Goal: Task Accomplishment & Management: Use online tool/utility

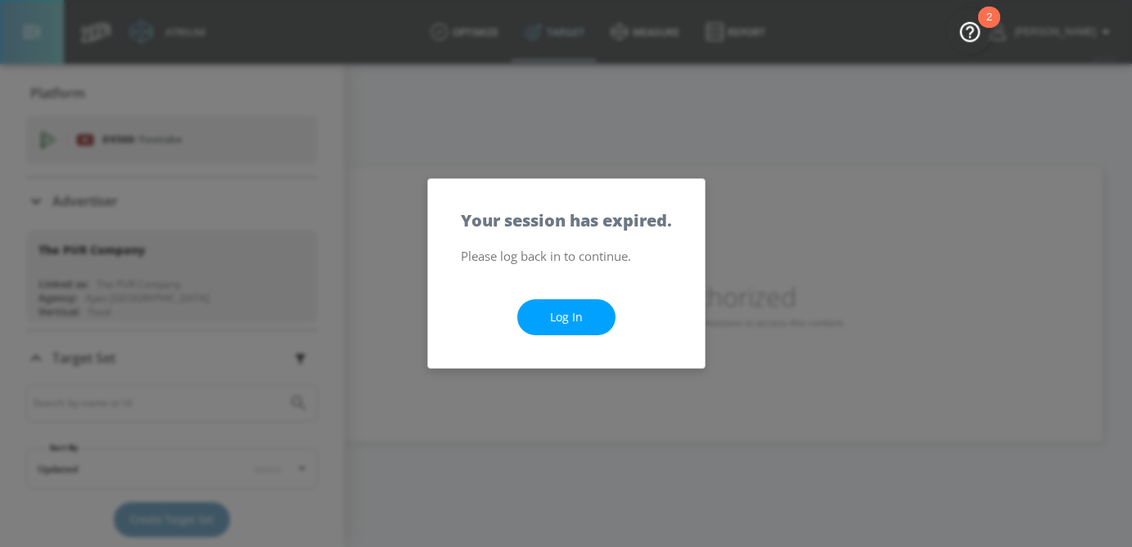
scroll to position [140, 0]
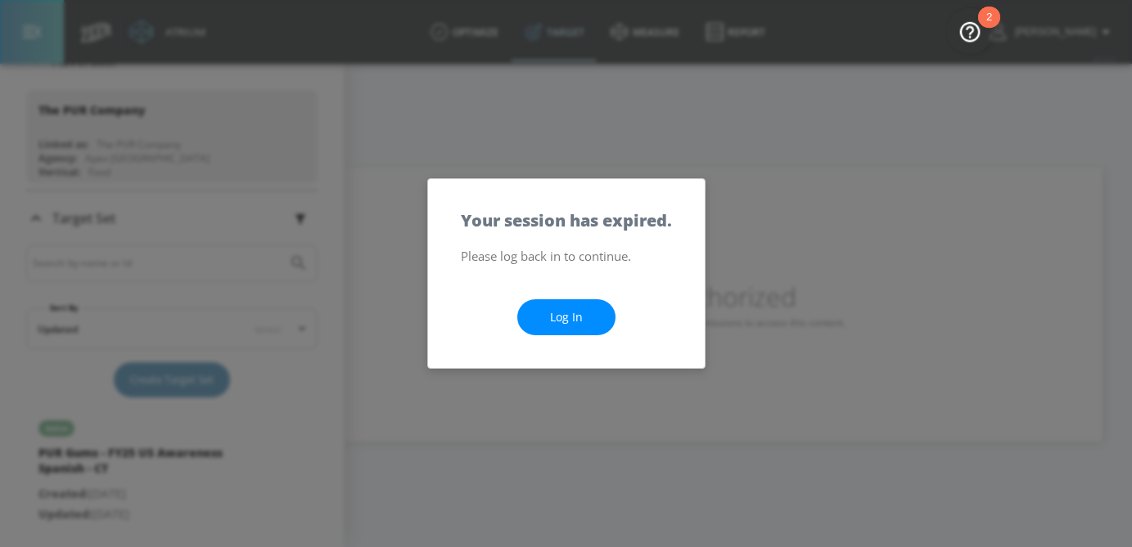
click at [608, 315] on link "Log In" at bounding box center [566, 318] width 98 height 37
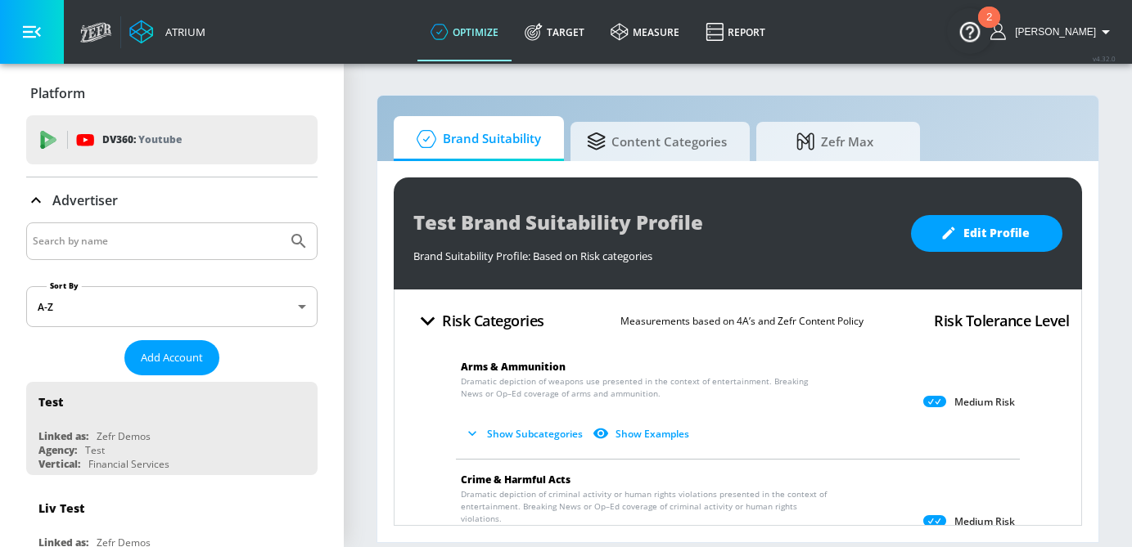
click at [217, 234] on input "Search by name" at bounding box center [157, 241] width 248 height 21
type input "air canada"
click at [281, 223] on button "Submit Search" at bounding box center [299, 241] width 36 height 36
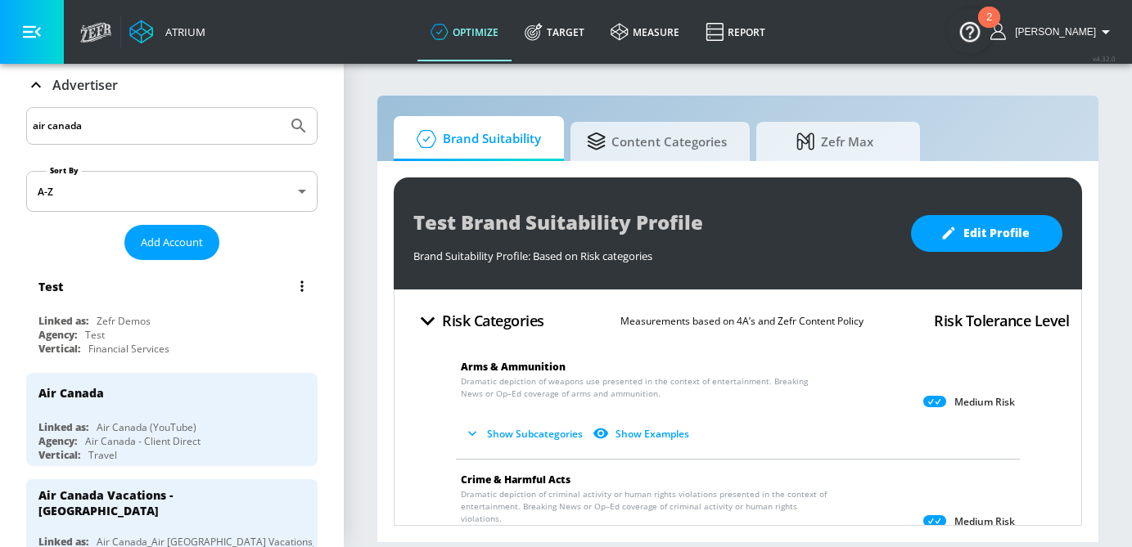
scroll to position [119, 0]
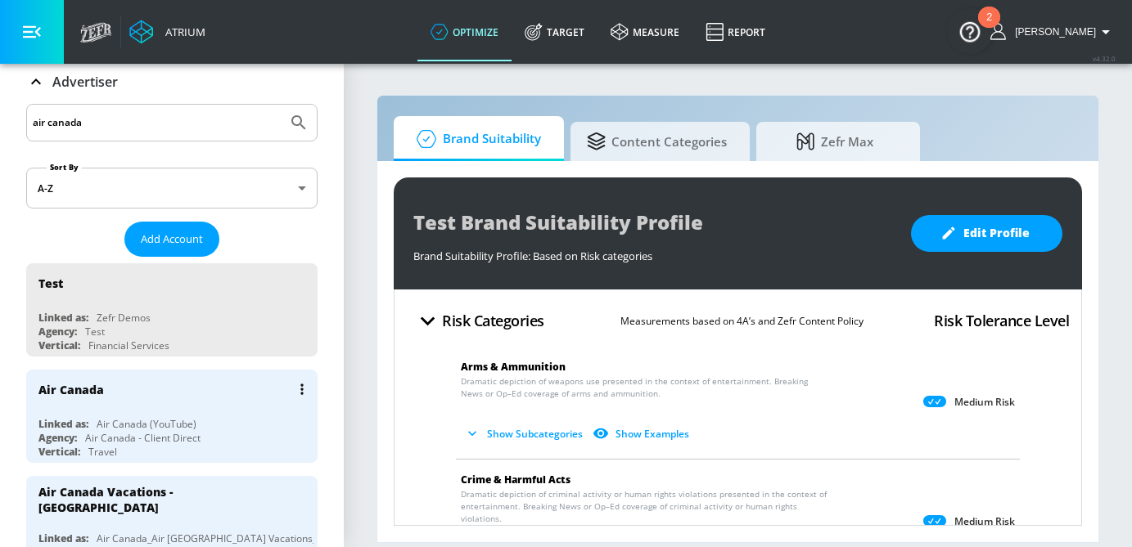
click at [216, 408] on div "Air Canada Linked as: Air Canada (YouTube) Agency: Air Canada - Client Direct V…" at bounding box center [171, 416] width 291 height 93
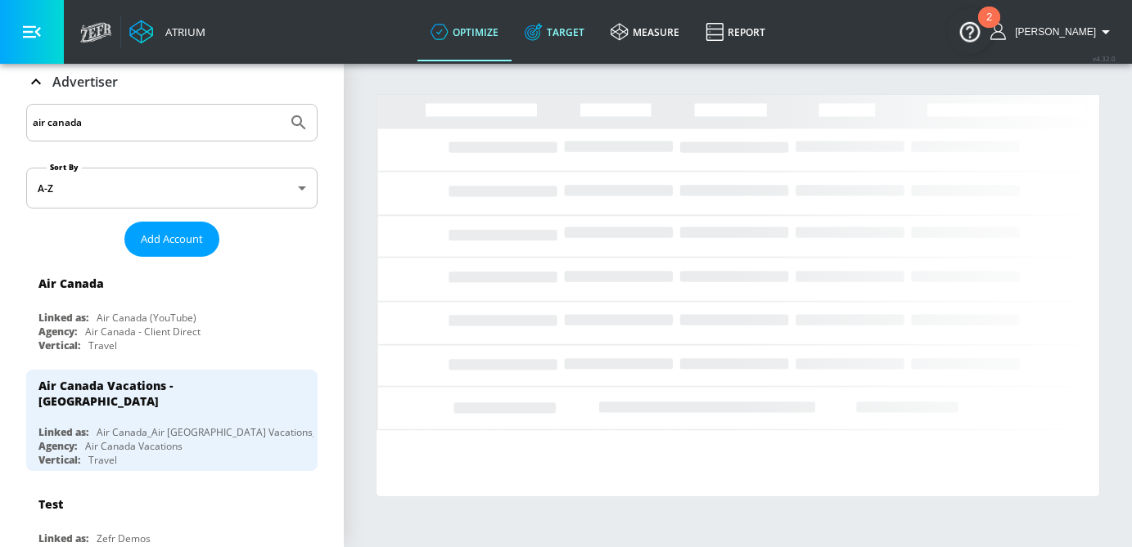
click at [565, 55] on link "Target" at bounding box center [554, 31] width 86 height 59
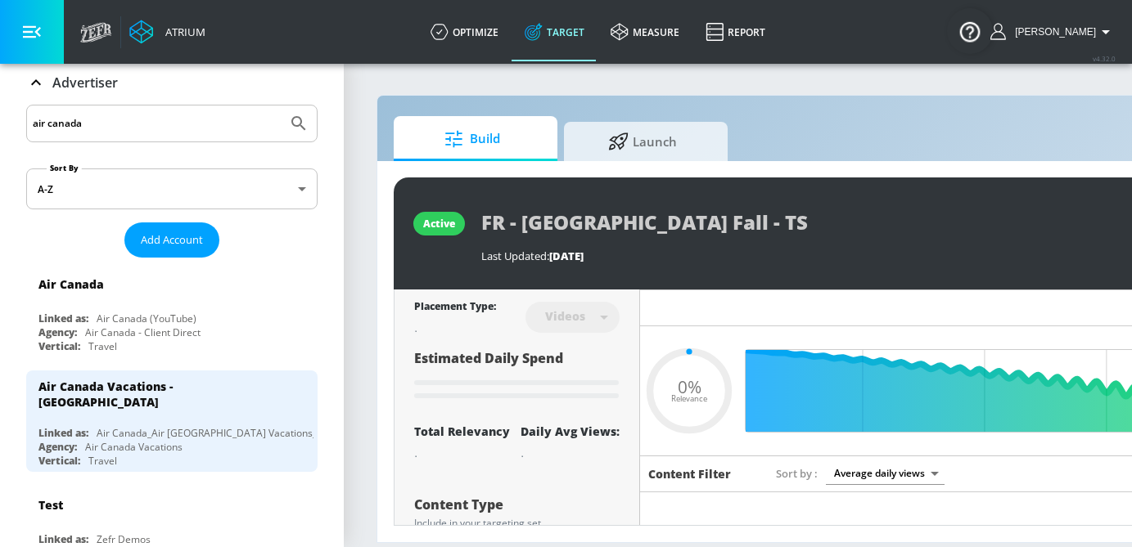
type input "0.05"
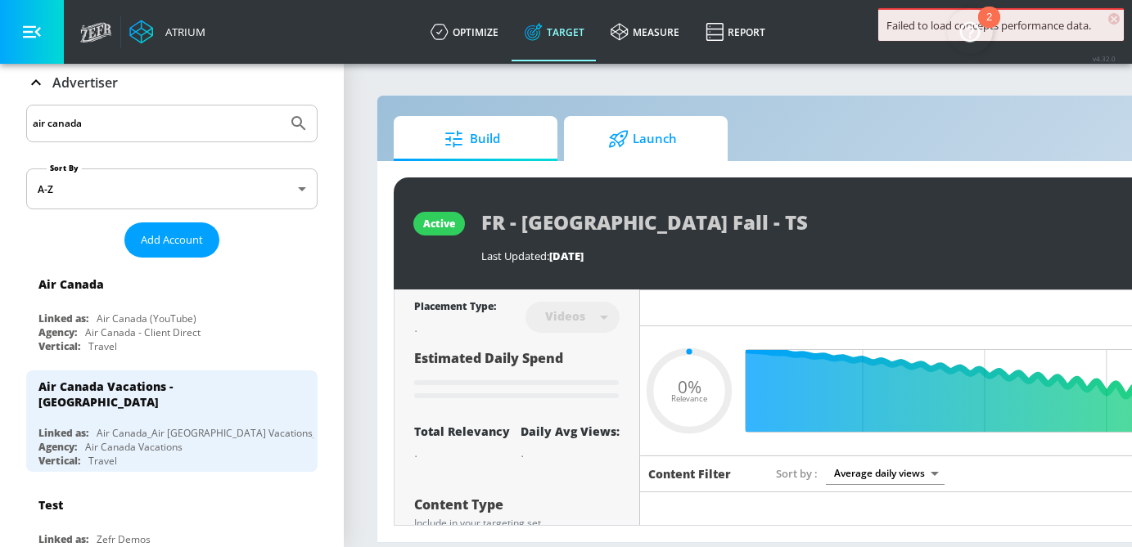
click at [620, 134] on icon at bounding box center [618, 139] width 20 height 18
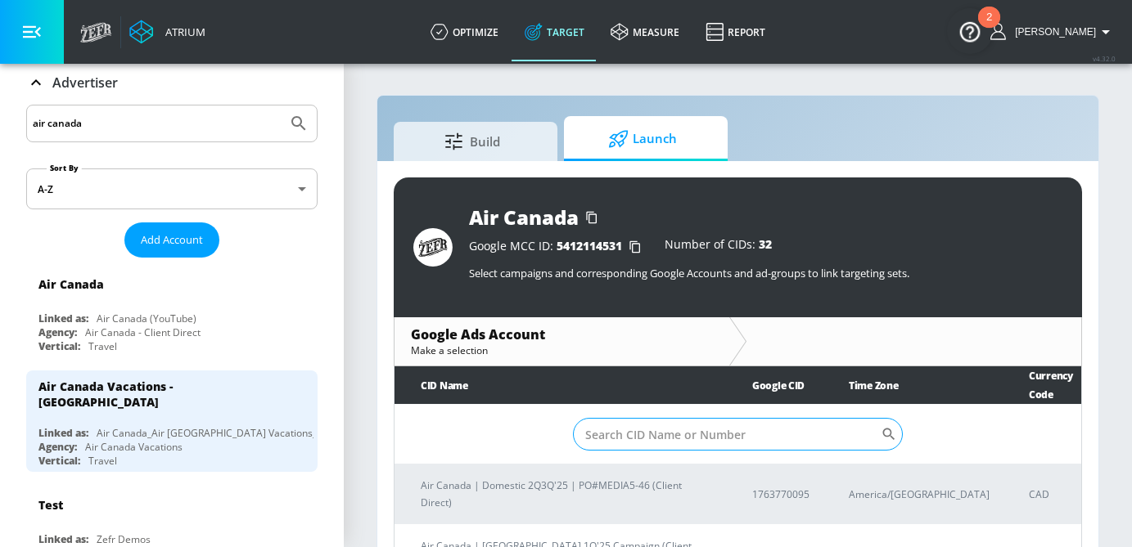
click at [678, 432] on input "Sort By" at bounding box center [727, 434] width 309 height 33
paste input "[PHONE_NUMBER]"
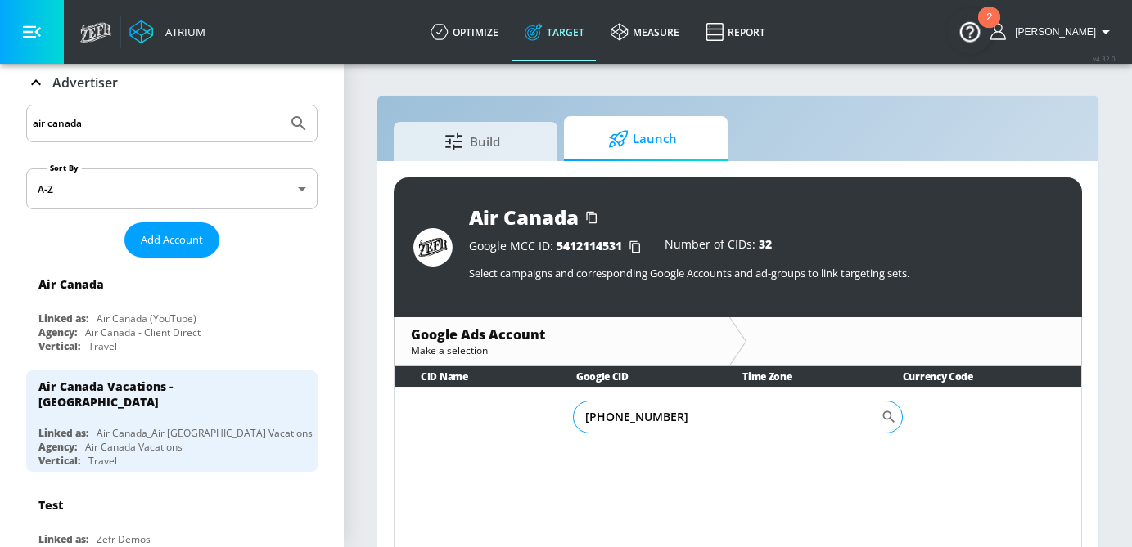
click at [631, 422] on input "[PHONE_NUMBER]" at bounding box center [727, 417] width 309 height 33
click at [609, 423] on input "658-6095390" at bounding box center [727, 417] width 309 height 33
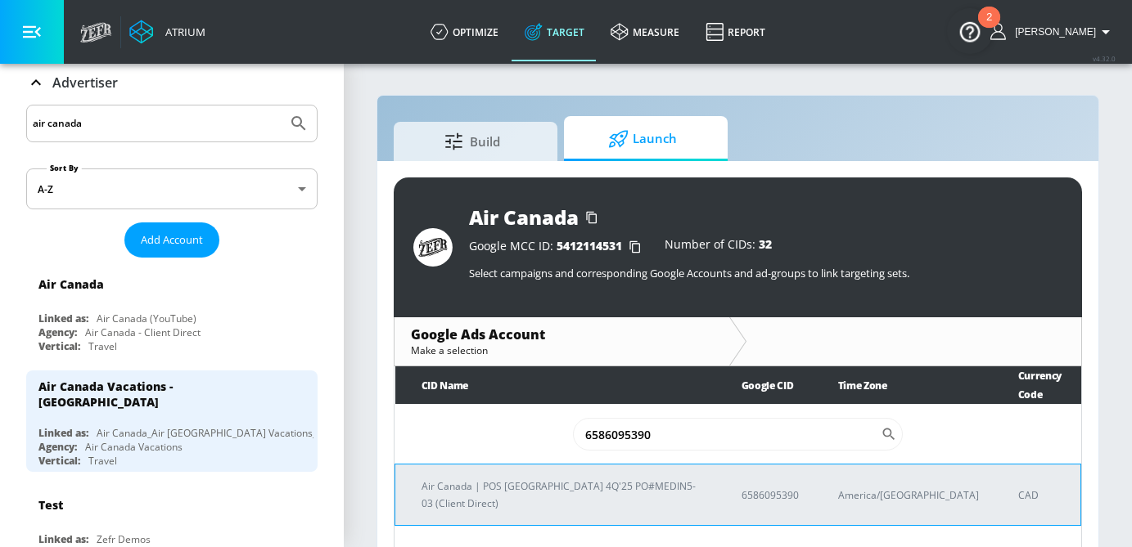
type input "6586095390"
click at [564, 478] on p "Air Canada | POS [GEOGRAPHIC_DATA] 4Q'25 PO#MEDIN5-03 (Client Direct)" at bounding box center [561, 495] width 281 height 34
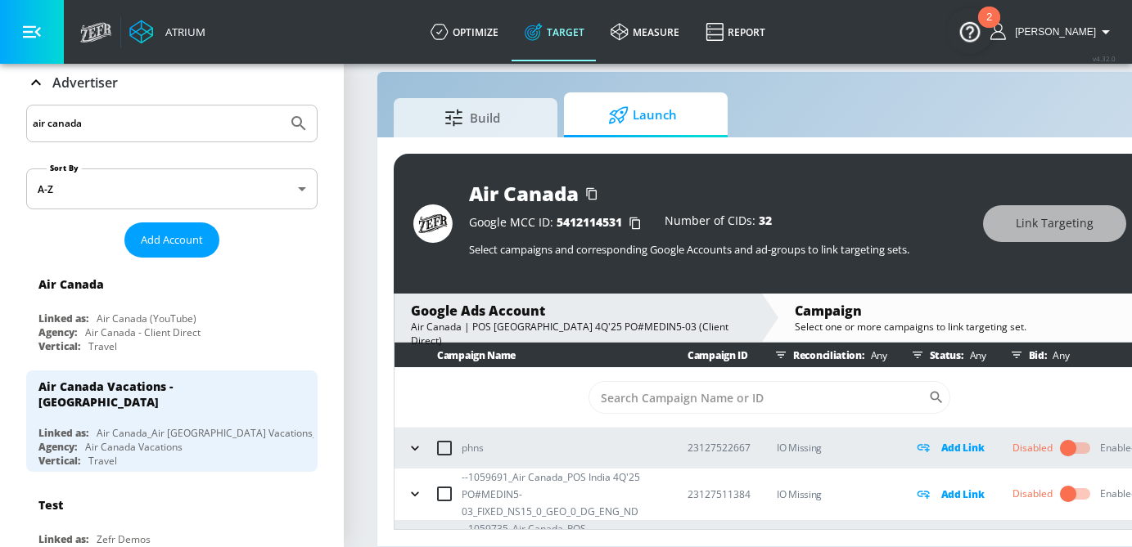
scroll to position [42, 0]
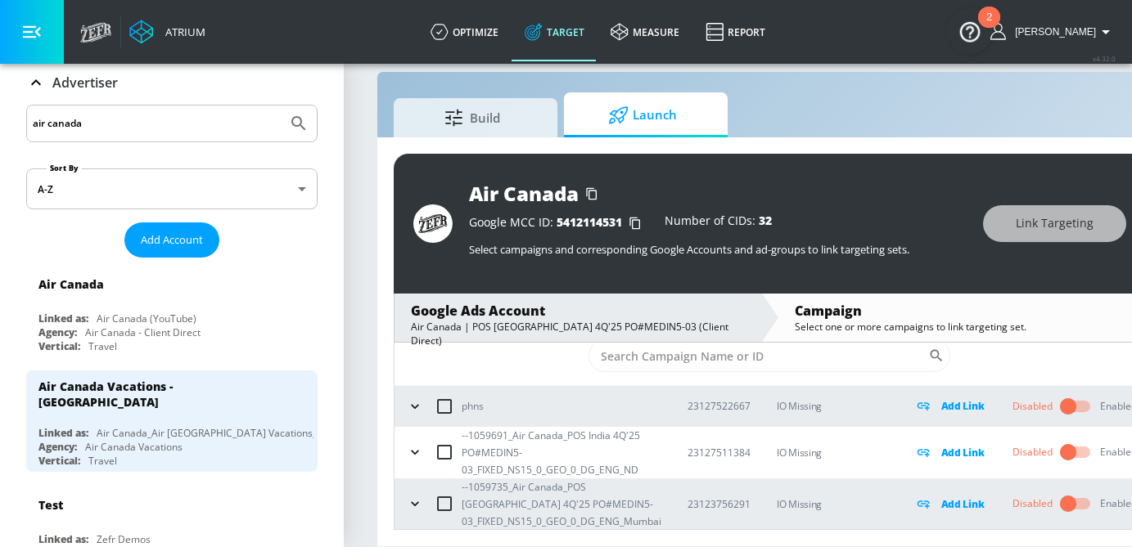
click at [424, 452] on button "button" at bounding box center [415, 452] width 25 height 25
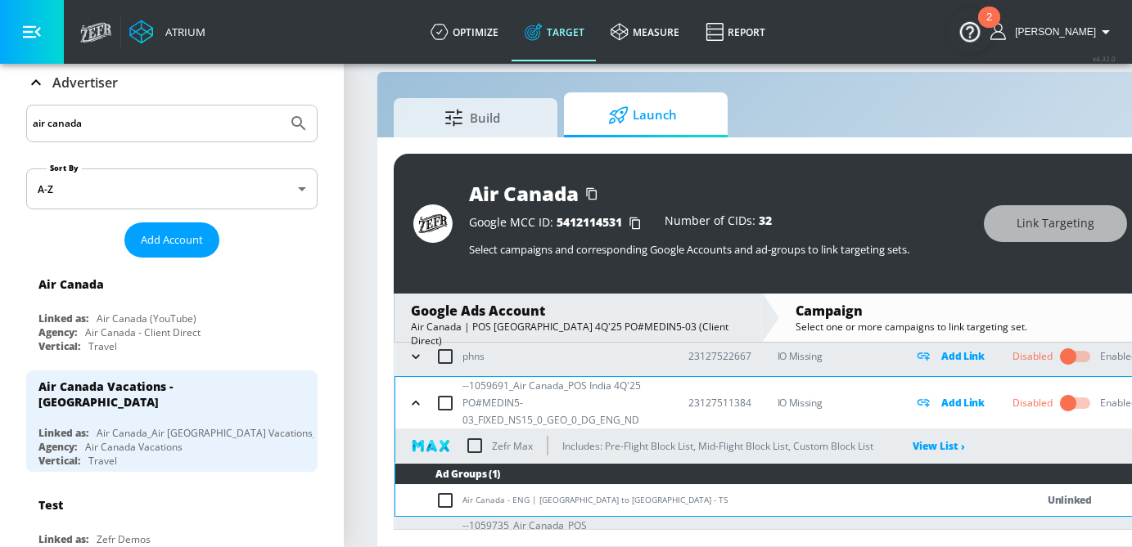
scroll to position [117, 0]
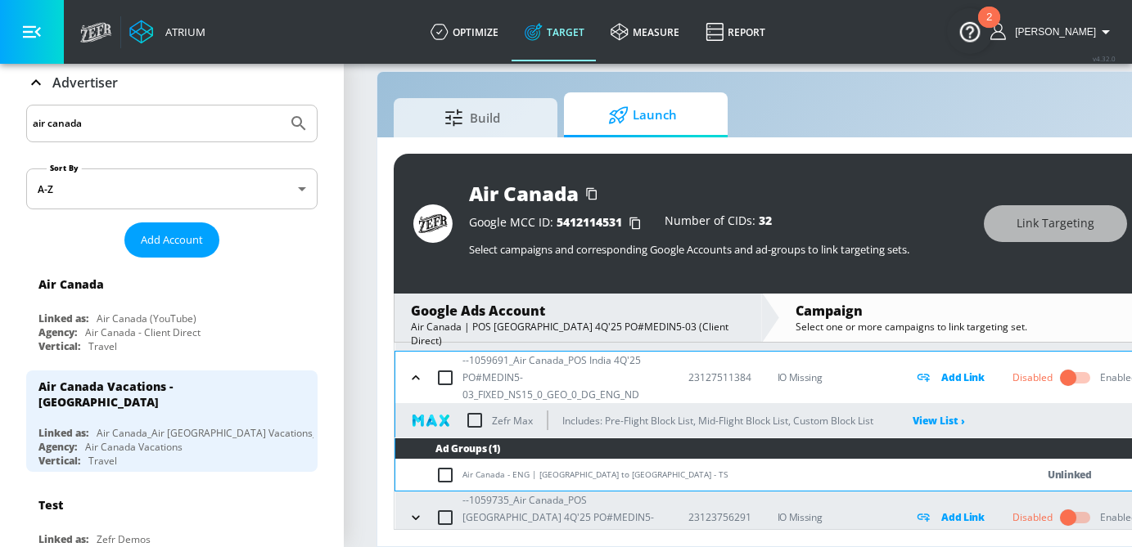
click at [433, 472] on td "Air Canada - ENG | [GEOGRAPHIC_DATA] to [GEOGRAPHIC_DATA] - TS" at bounding box center [698, 475] width 607 height 32
click at [445, 475] on input "checkbox" at bounding box center [448, 476] width 27 height 20
checkbox input "true"
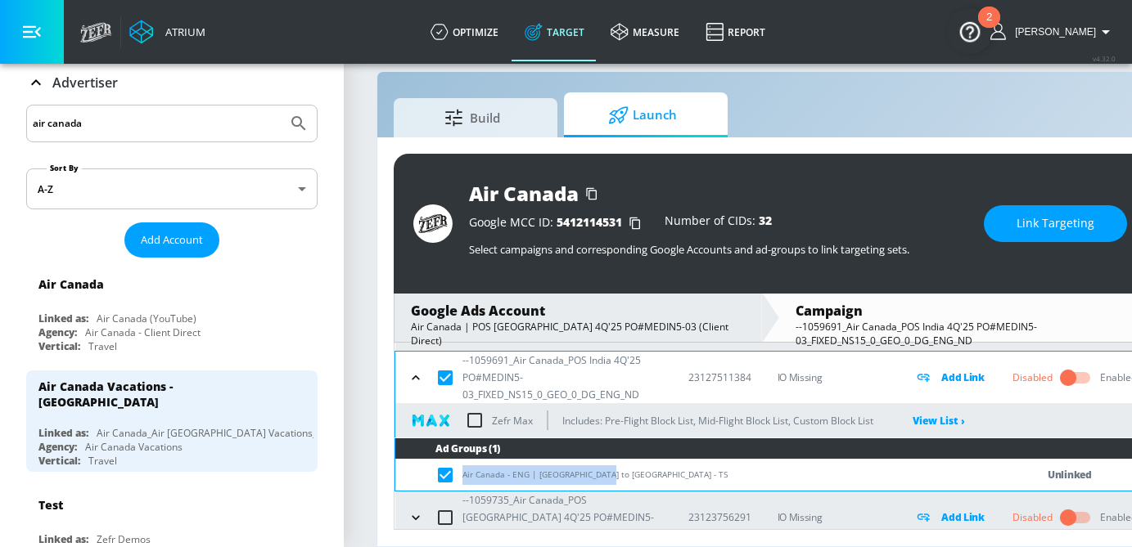
drag, startPoint x: 595, startPoint y: 478, endPoint x: 462, endPoint y: 479, distance: 133.4
click at [462, 479] on td "Air Canada - ENG | [GEOGRAPHIC_DATA] to [GEOGRAPHIC_DATA] - TS" at bounding box center [698, 475] width 607 height 32
copy td "Air Canada - ENG | [GEOGRAPHIC_DATA] to [GEOGRAPHIC_DATA] - TS"
click at [1013, 215] on button "Link Targeting" at bounding box center [1055, 223] width 143 height 37
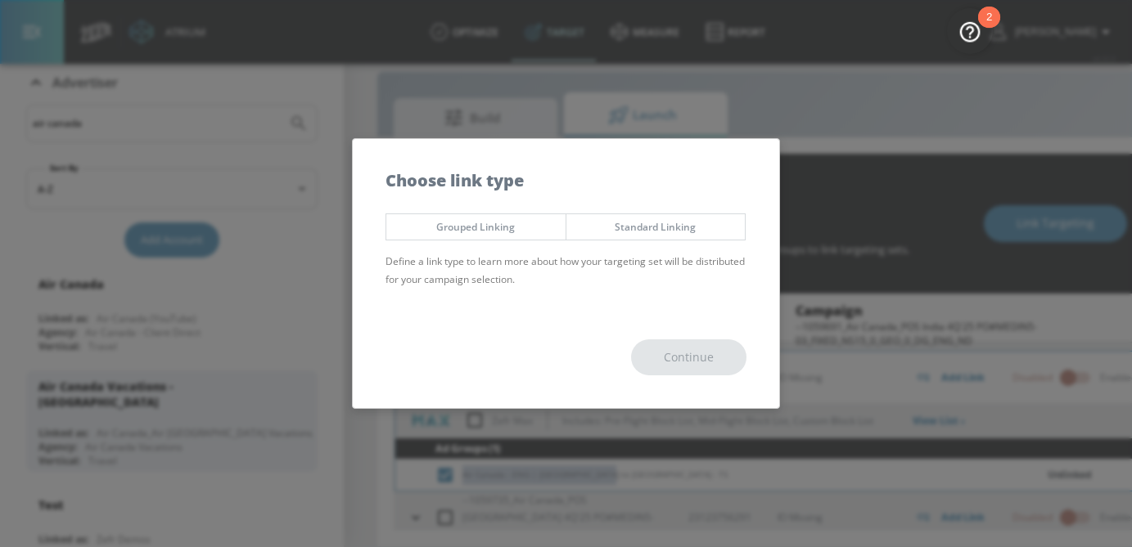
click at [644, 227] on span "Standard Linking" at bounding box center [656, 226] width 155 height 17
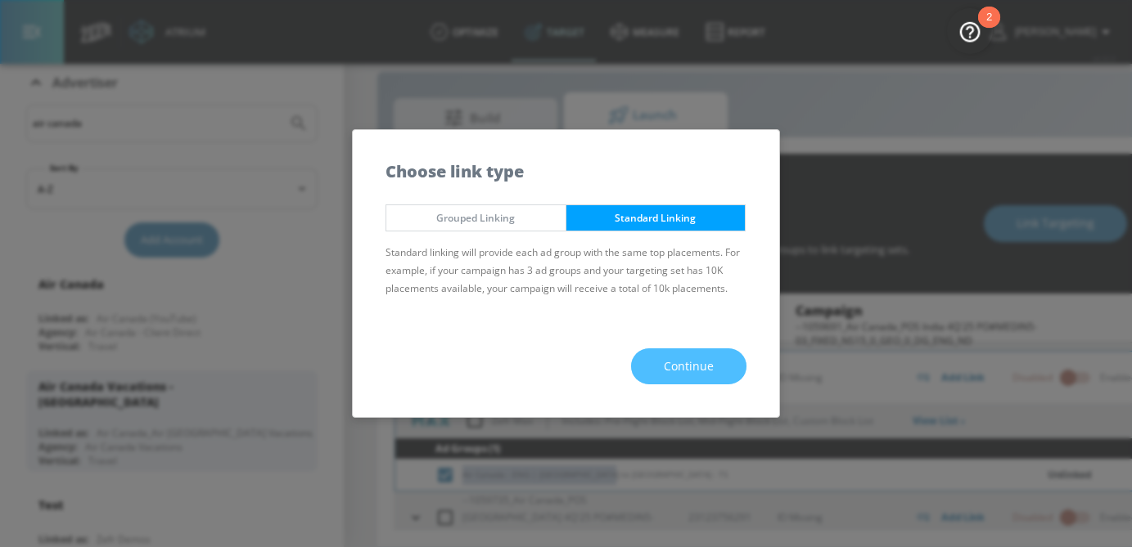
click at [700, 365] on span "Continue" at bounding box center [689, 367] width 50 height 20
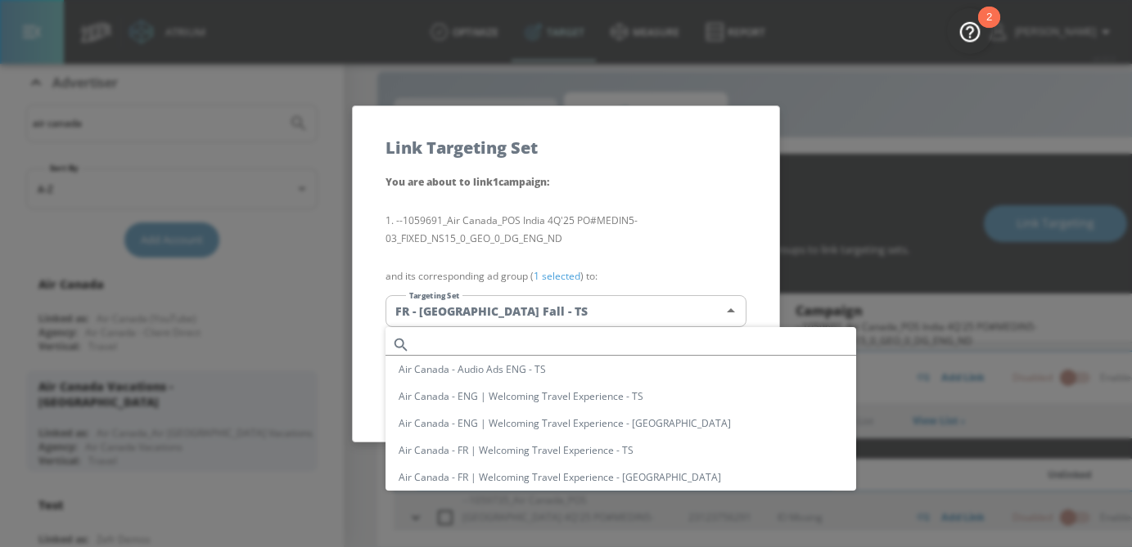
click at [565, 319] on body "Atrium optimize Target measure Report optimize Target measure Report v 4.32.0 […" at bounding box center [566, 261] width 1132 height 571
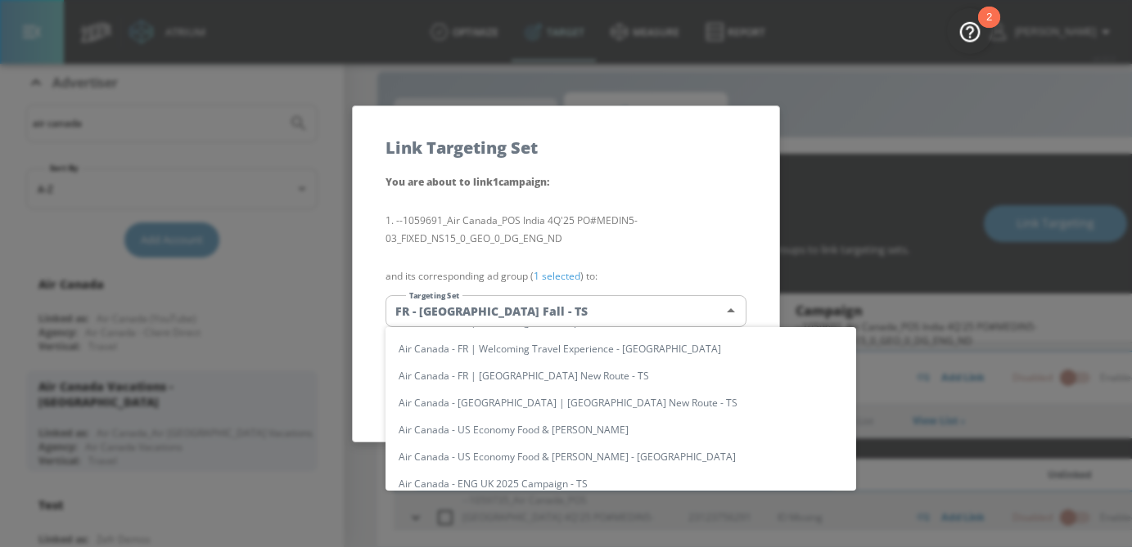
scroll to position [0, 0]
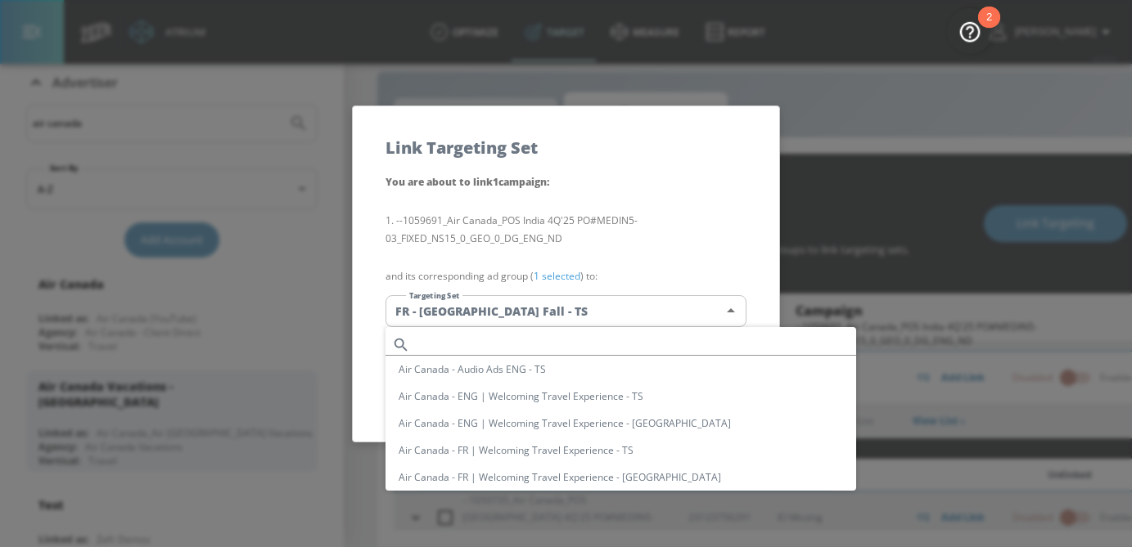
click at [469, 349] on input "text" at bounding box center [636, 345] width 439 height 22
paste input "Air Canada - ENG | [GEOGRAPHIC_DATA] to [GEOGRAPHIC_DATA] - TS"
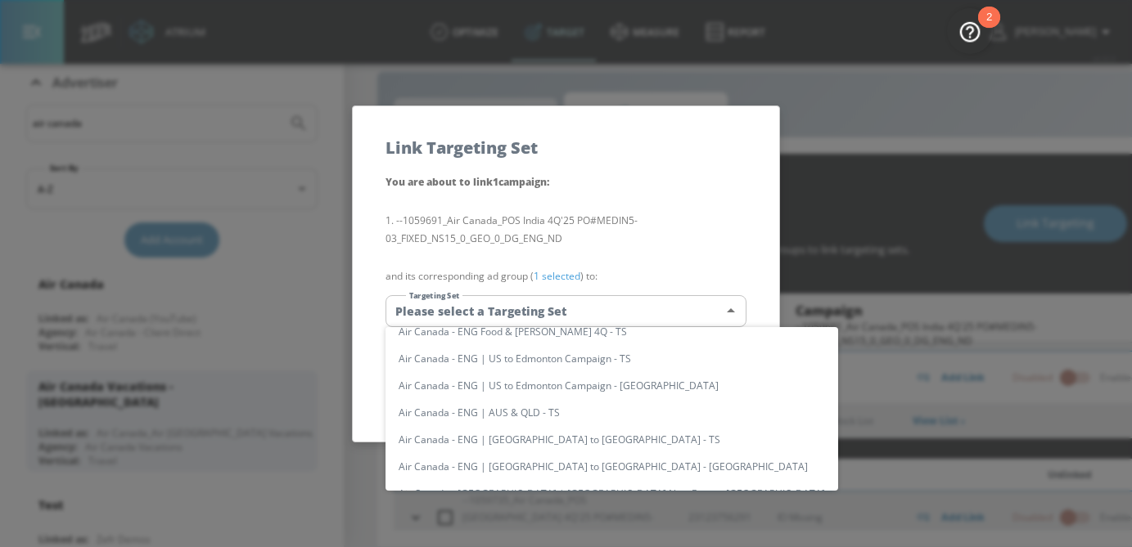
scroll to position [259, 0]
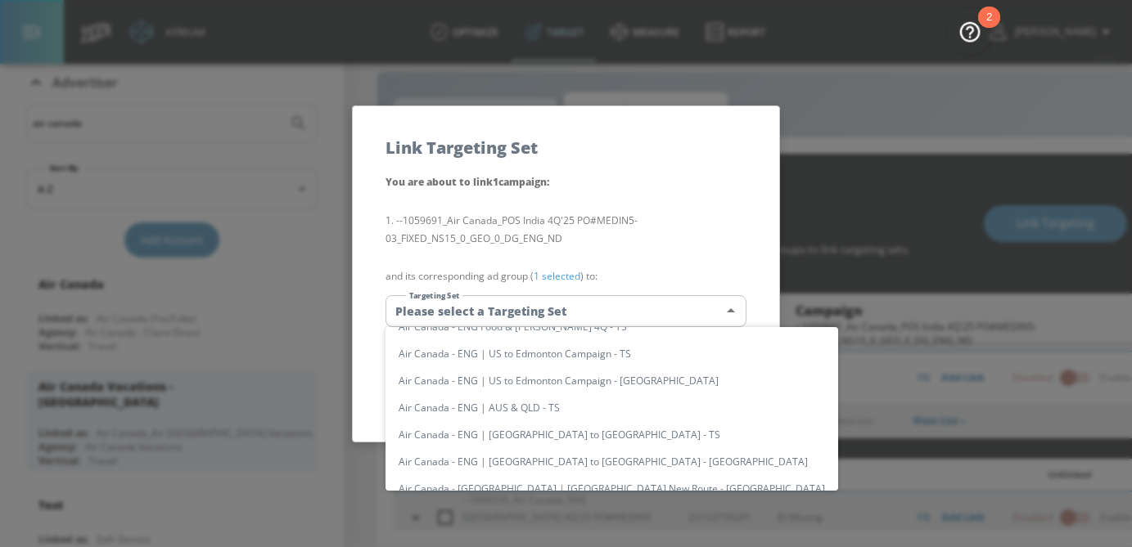
type input "Air Canada - ENG | [GEOGRAPHIC_DATA] to [GEOGRAPHIC_DATA] - TS"
click at [525, 441] on li "Air Canada - ENG | [GEOGRAPHIC_DATA] to [GEOGRAPHIC_DATA] - TS" at bounding box center [611, 434] width 453 height 27
type input "de1695a2-e3c6-43a3-846a-1b2c06dd127b"
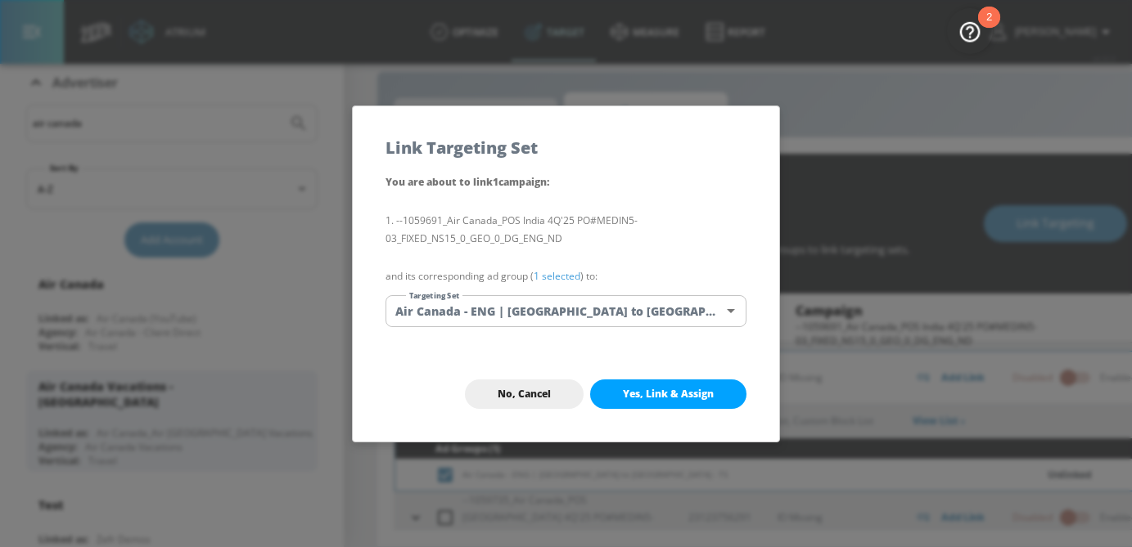
click at [550, 280] on link "1 selected" at bounding box center [557, 276] width 47 height 14
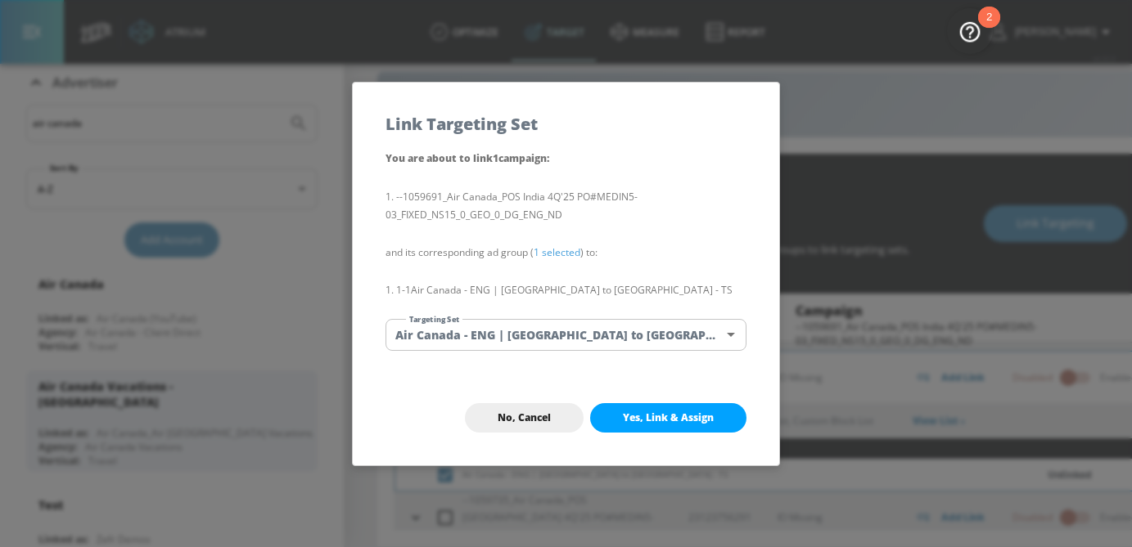
click at [641, 412] on span "Yes, Link & Assign" at bounding box center [668, 418] width 91 height 13
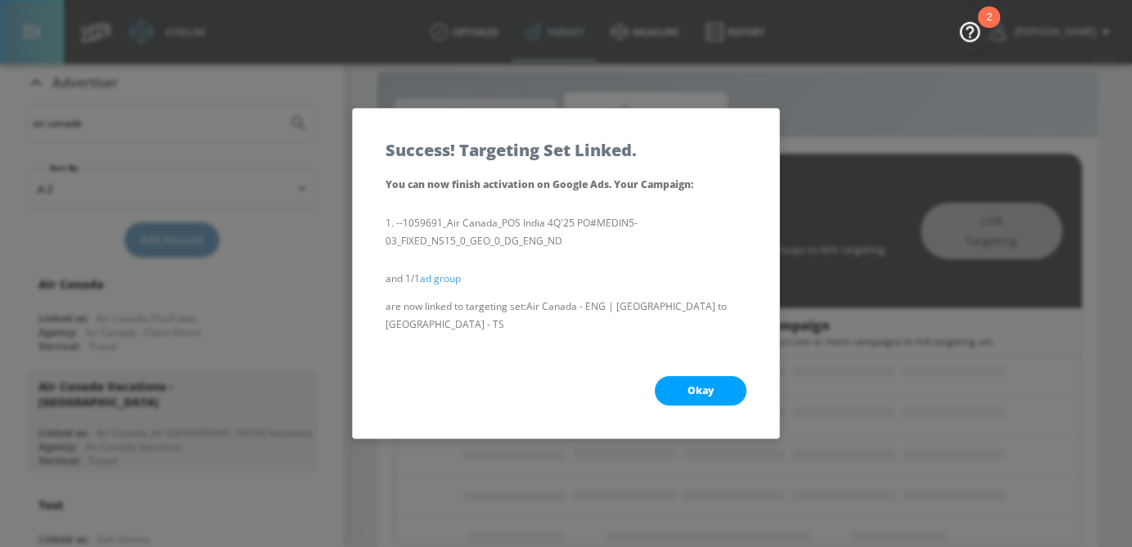
click at [668, 383] on button "Okay" at bounding box center [701, 390] width 92 height 29
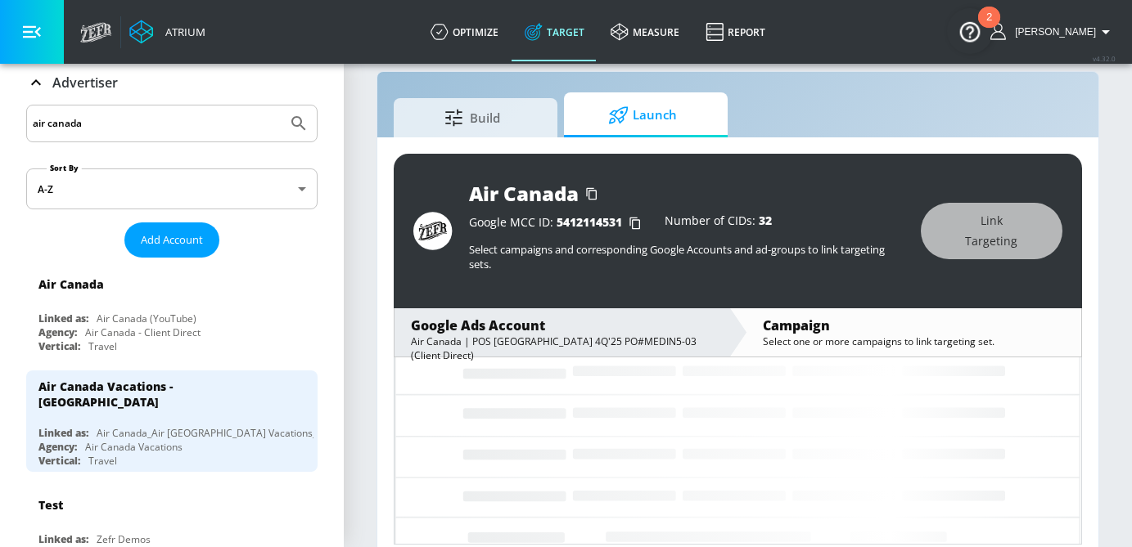
scroll to position [42, 0]
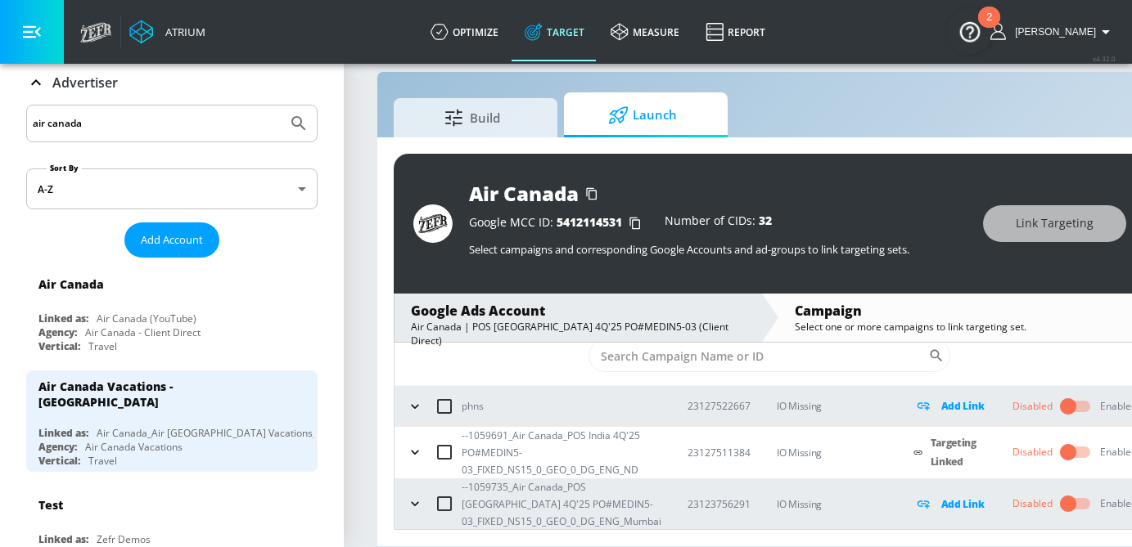
click at [414, 502] on icon "button" at bounding box center [415, 504] width 16 height 16
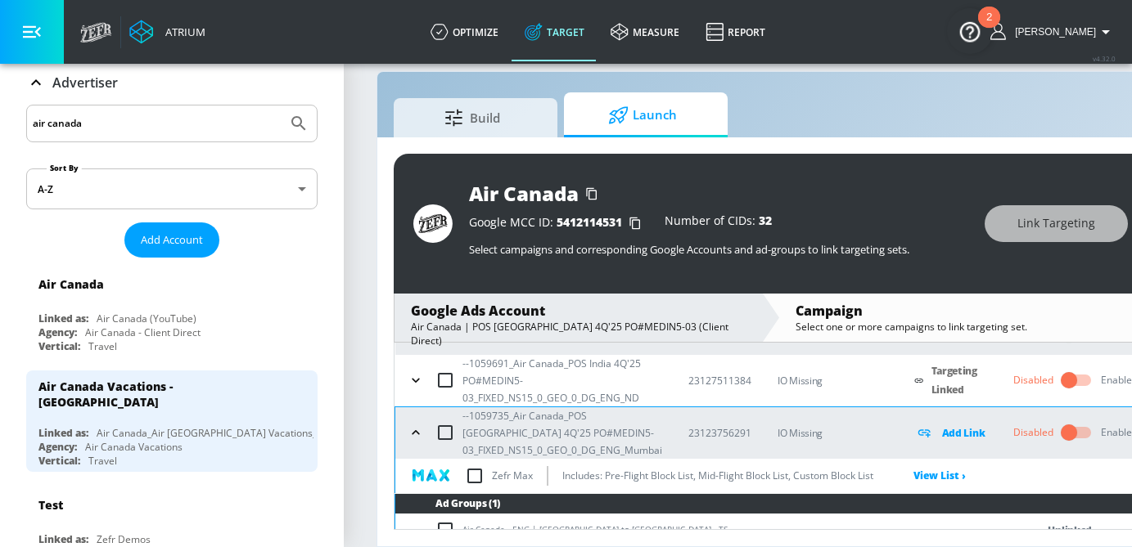
scroll to position [132, 0]
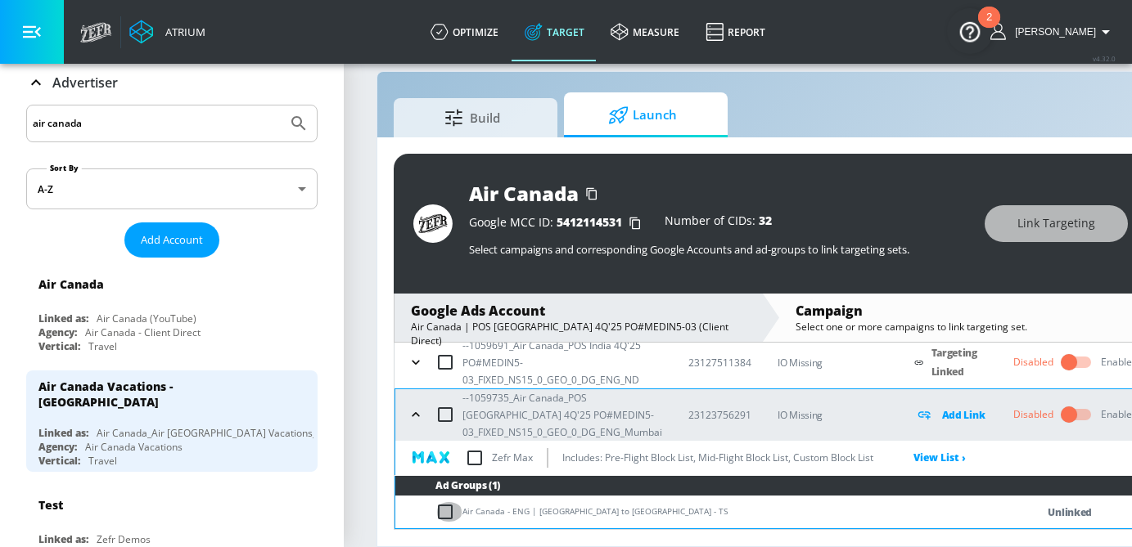
click at [435, 514] on input "checkbox" at bounding box center [448, 512] width 27 height 20
checkbox input "true"
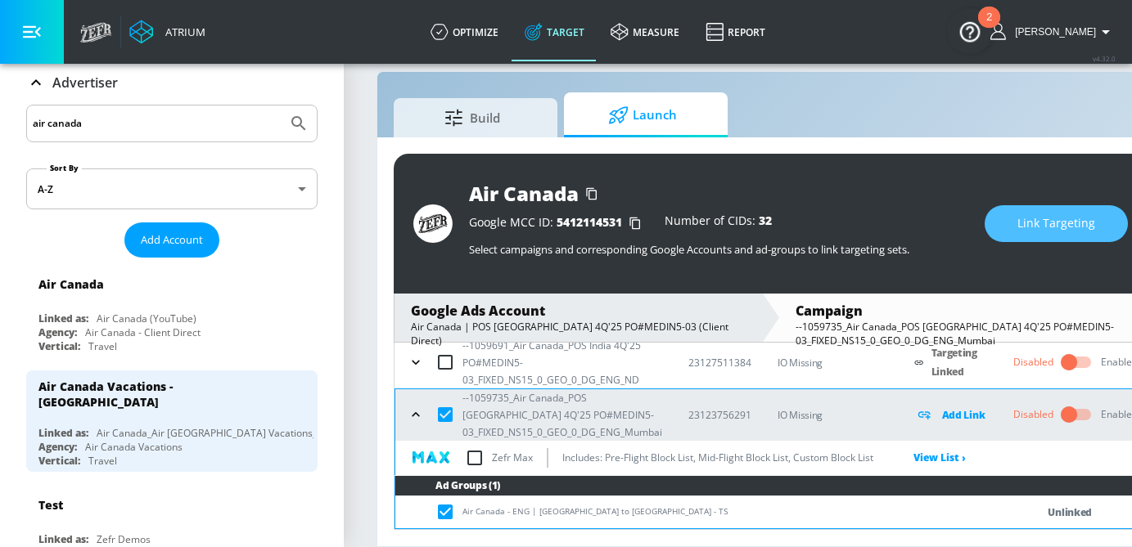
click at [1029, 214] on span "Link Targeting" at bounding box center [1056, 224] width 78 height 20
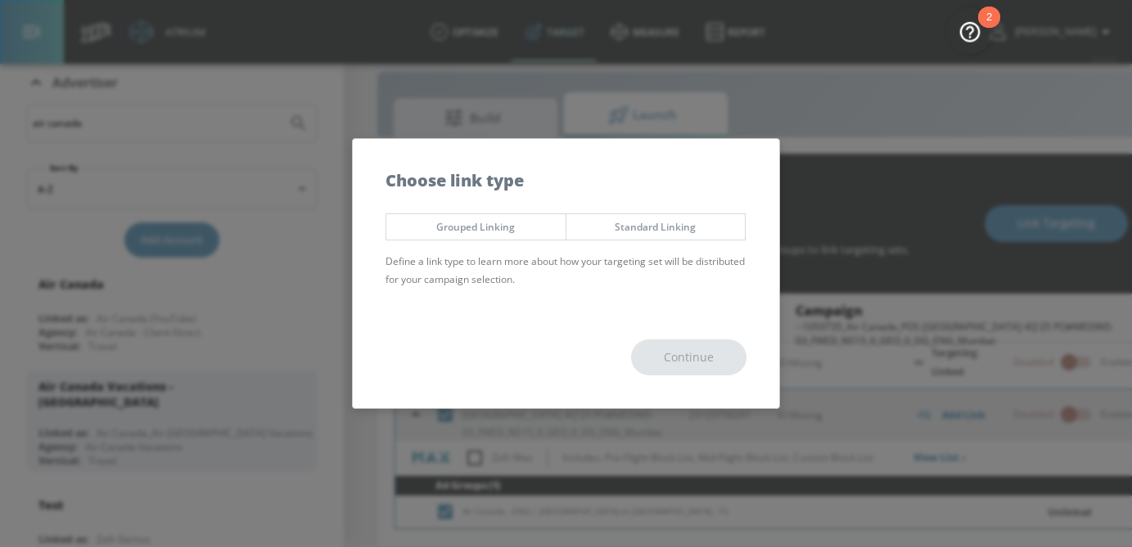
click at [682, 241] on div "Grouped Linking Standard Linking Define a link type to learn more about how you…" at bounding box center [566, 255] width 426 height 101
click at [675, 229] on span "Standard Linking" at bounding box center [656, 226] width 155 height 17
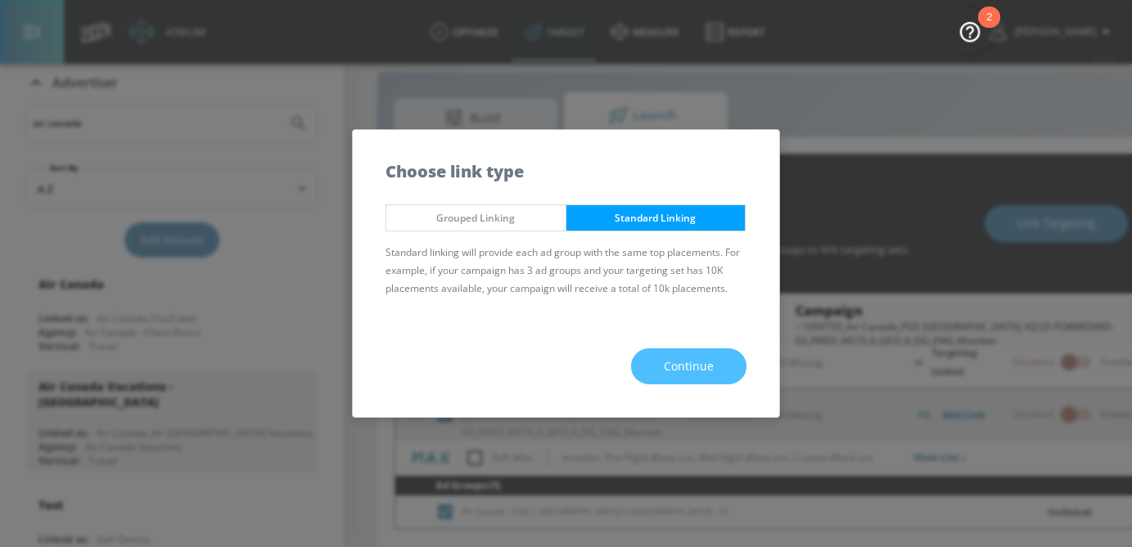
click at [693, 370] on span "Continue" at bounding box center [689, 367] width 50 height 20
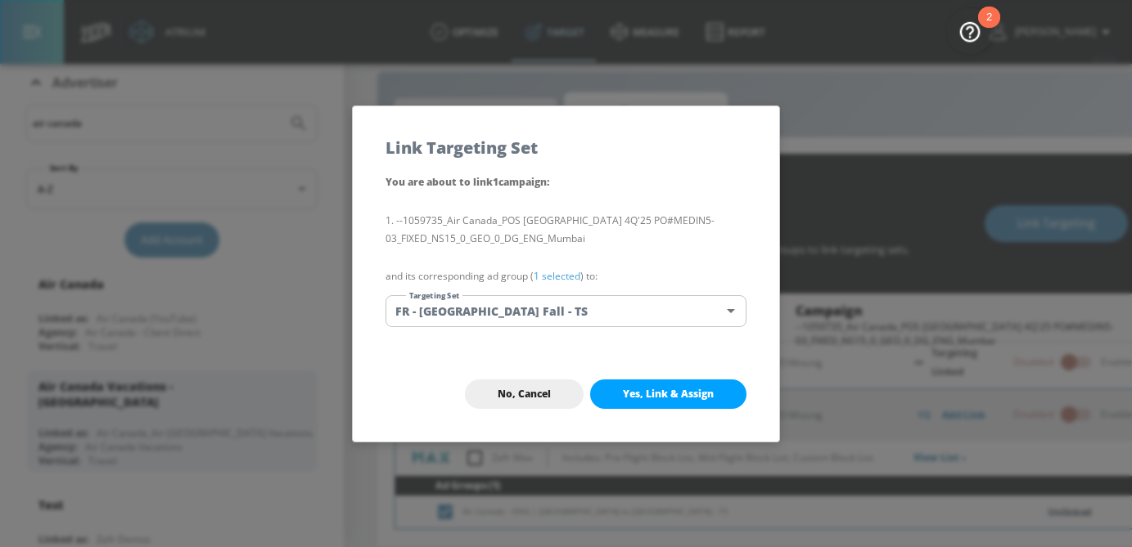
click at [538, 312] on body "Atrium optimize Target measure Report optimize Target measure Report v 4.32.0 […" at bounding box center [566, 261] width 1132 height 571
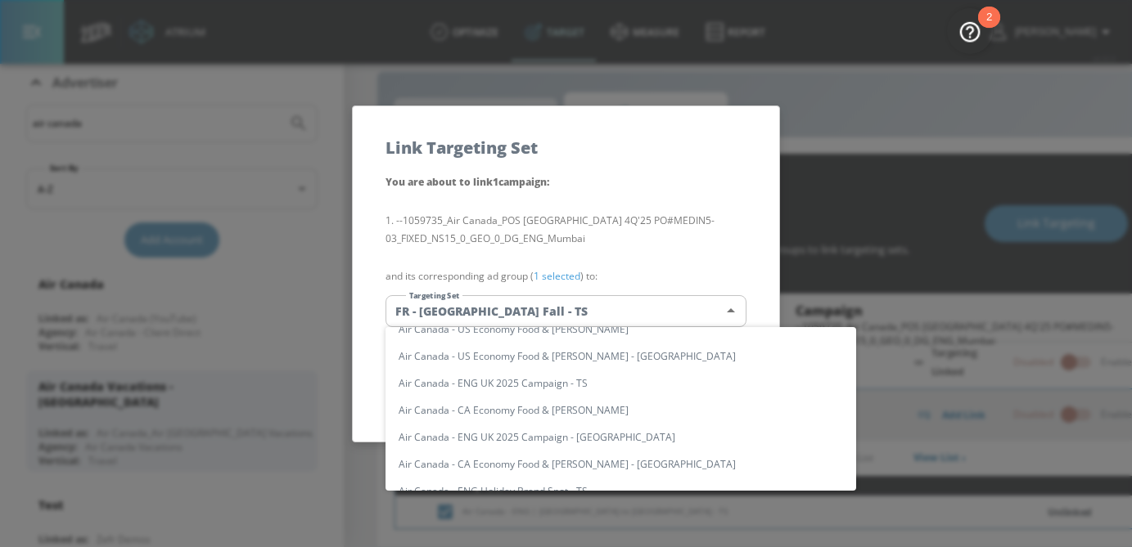
scroll to position [0, 0]
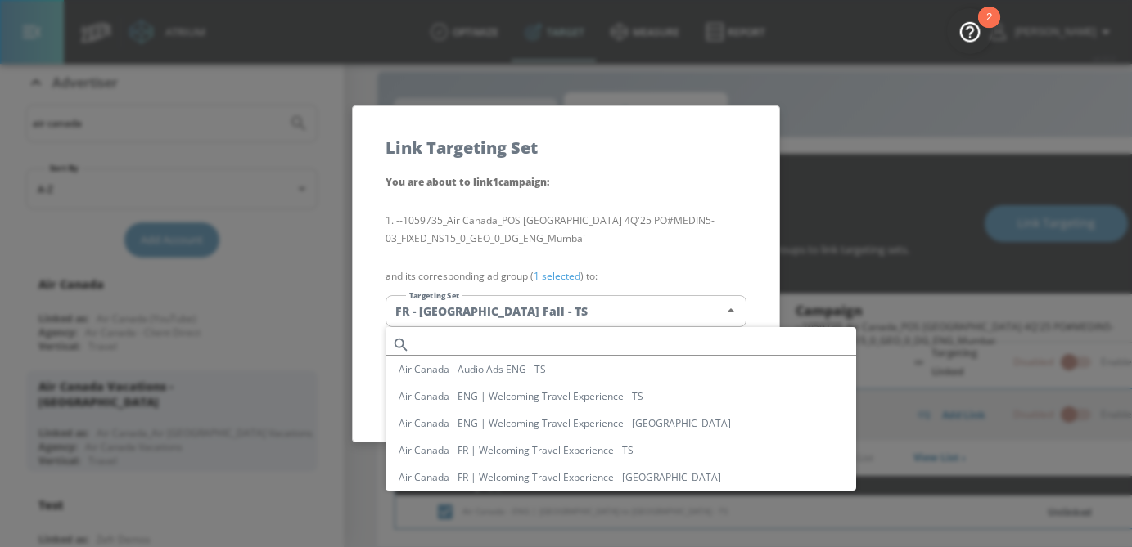
click at [499, 338] on input "text" at bounding box center [636, 345] width 439 height 22
paste input "Air Canada - ENG | [GEOGRAPHIC_DATA] to [GEOGRAPHIC_DATA] - TS"
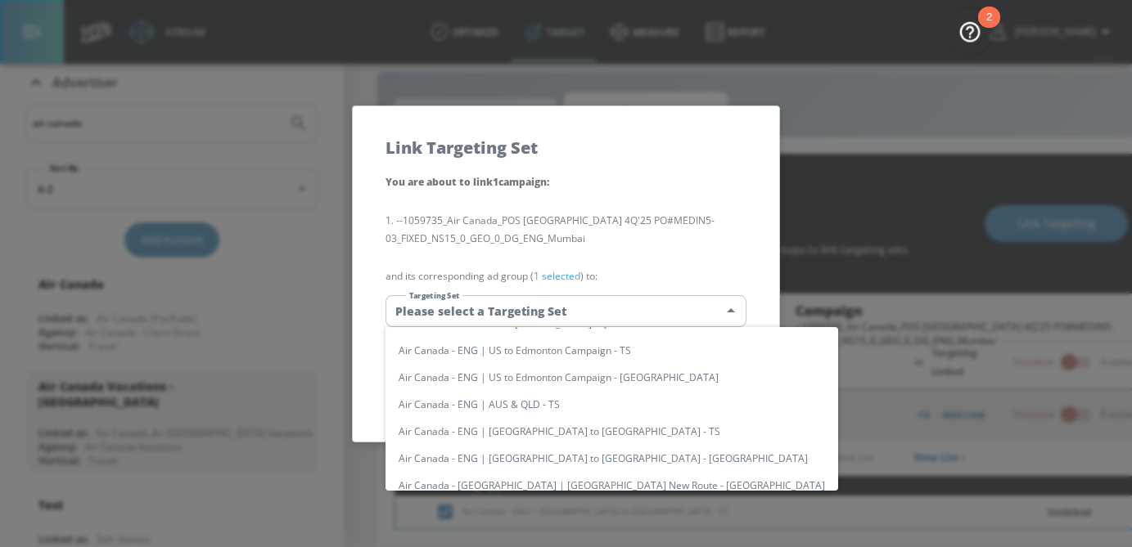
scroll to position [268, 0]
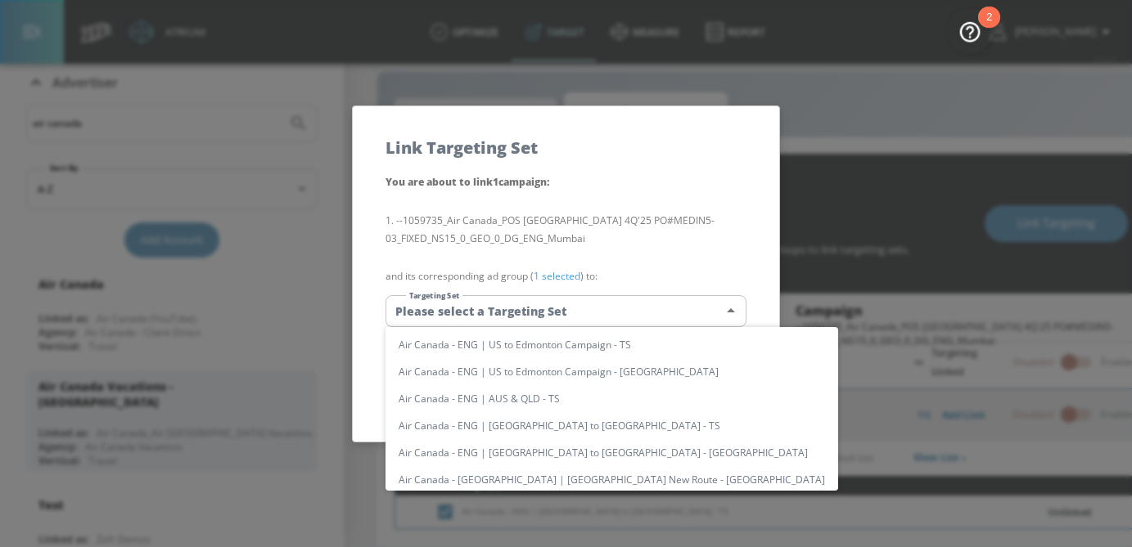
type input "Air Canada - ENG | [GEOGRAPHIC_DATA] to [GEOGRAPHIC_DATA] - TS"
click at [543, 431] on li "Air Canada - ENG | [GEOGRAPHIC_DATA] to [GEOGRAPHIC_DATA] - TS" at bounding box center [611, 425] width 453 height 27
type input "de1695a2-e3c6-43a3-846a-1b2c06dd127b"
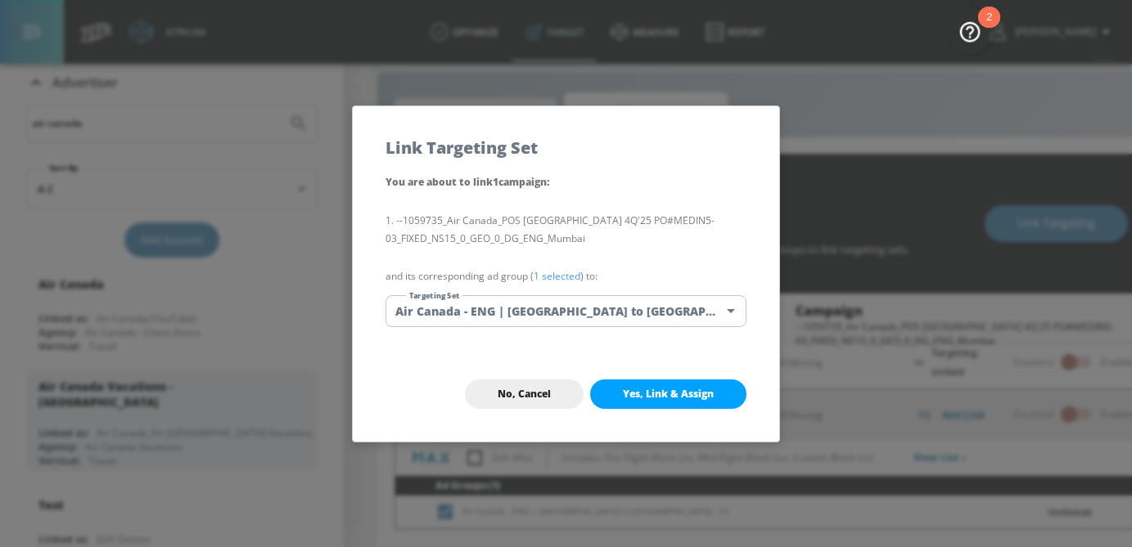
click at [558, 281] on link "1 selected" at bounding box center [557, 276] width 47 height 14
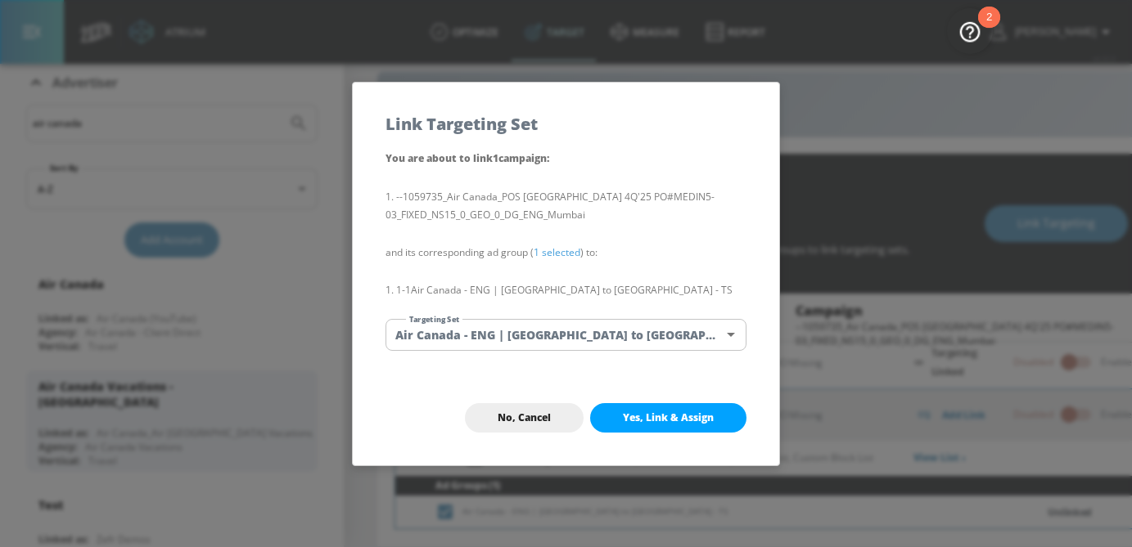
click at [655, 421] on span "Yes, Link & Assign" at bounding box center [668, 418] width 91 height 13
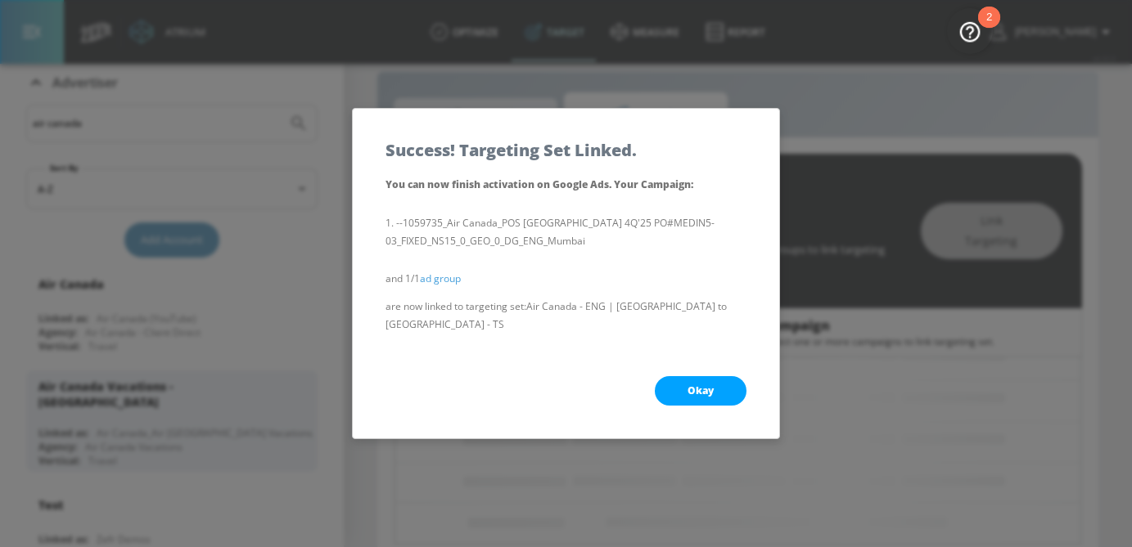
click at [682, 398] on div "Okay" at bounding box center [566, 391] width 426 height 95
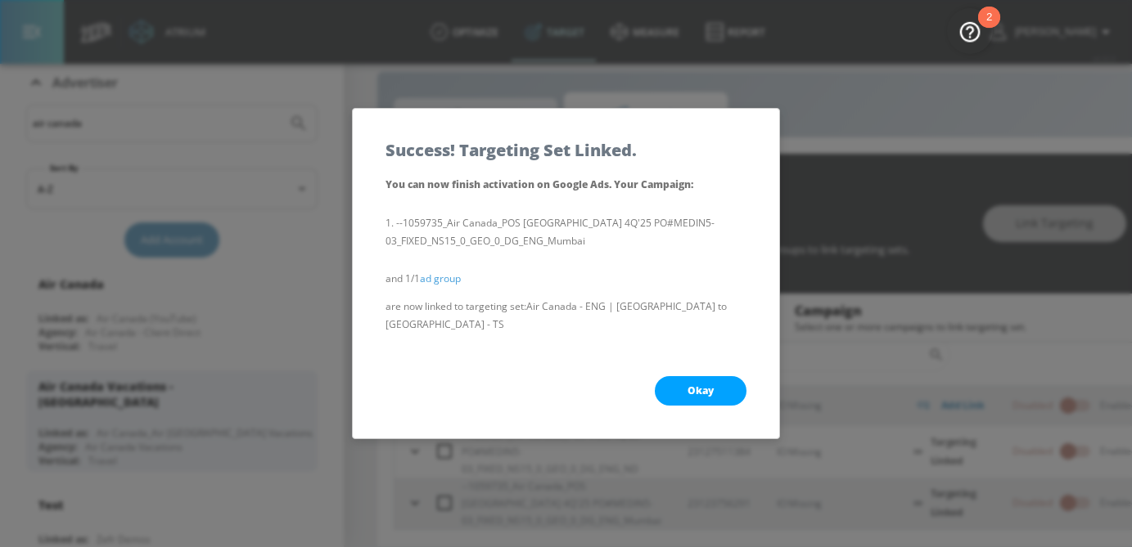
scroll to position [42, 0]
click at [685, 384] on button "Okay" at bounding box center [701, 390] width 92 height 29
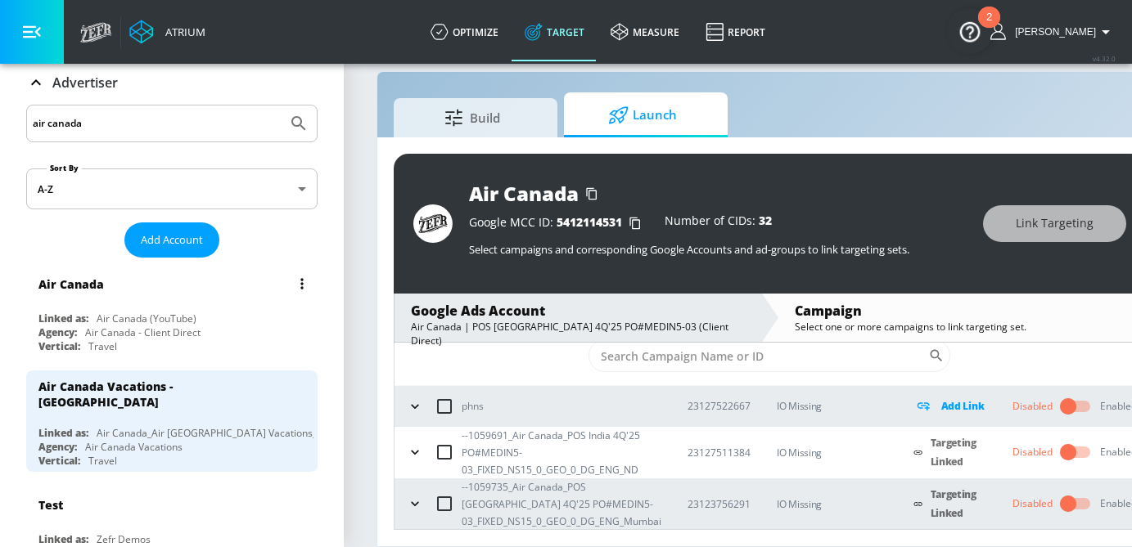
click at [214, 329] on div "Agency: Air Canada - Client Direct" at bounding box center [175, 333] width 275 height 14
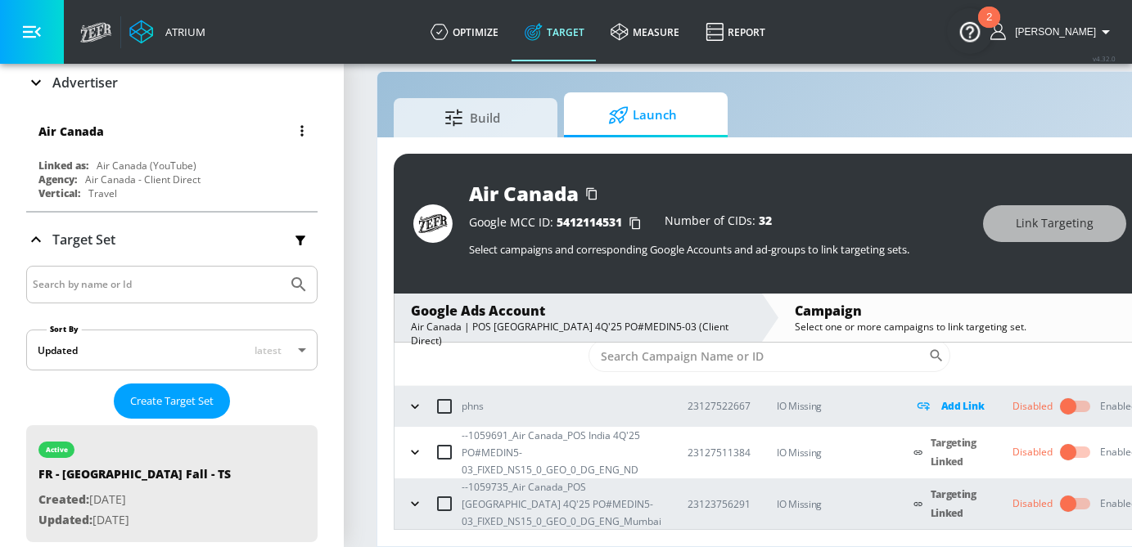
click at [82, 169] on div "Linked as:" at bounding box center [63, 166] width 50 height 14
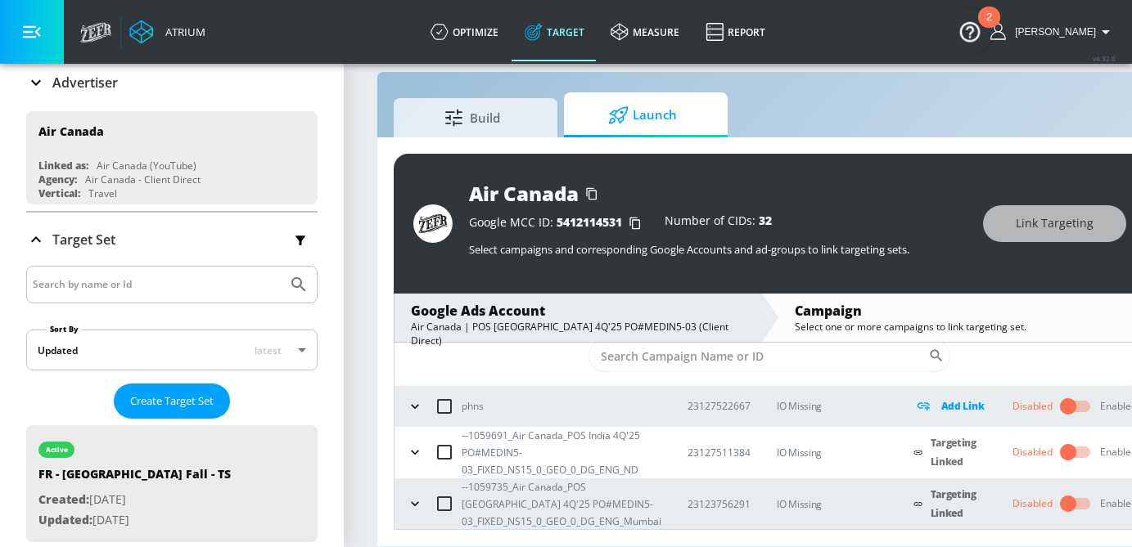
scroll to position [0, 0]
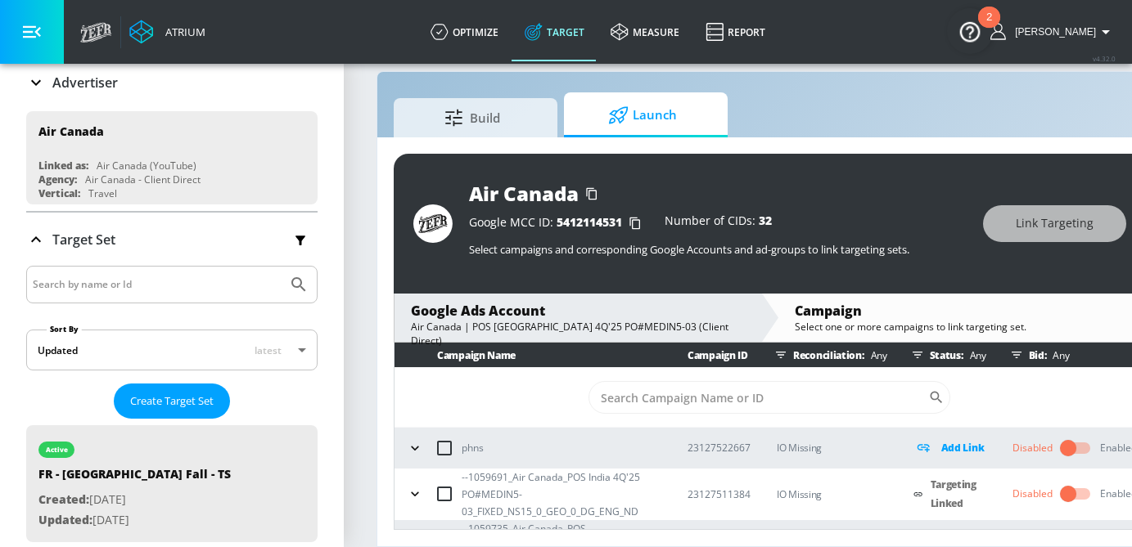
click at [113, 293] on input "Search by name or Id" at bounding box center [157, 284] width 248 height 21
type input "air canada"
click at [281, 267] on button "Submit Search" at bounding box center [299, 285] width 36 height 36
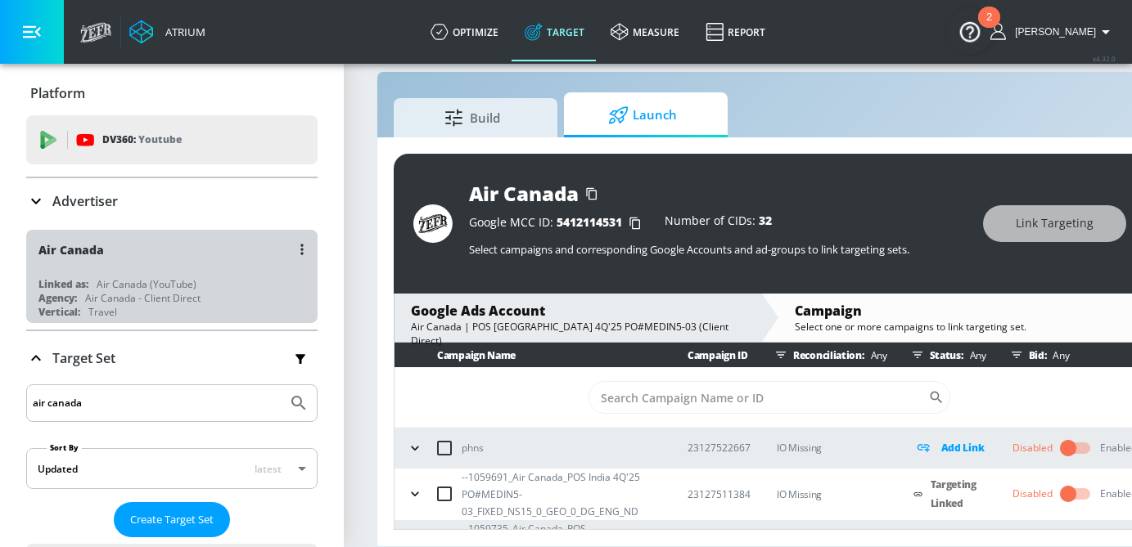
click at [128, 250] on div "Air Canada" at bounding box center [175, 249] width 275 height 39
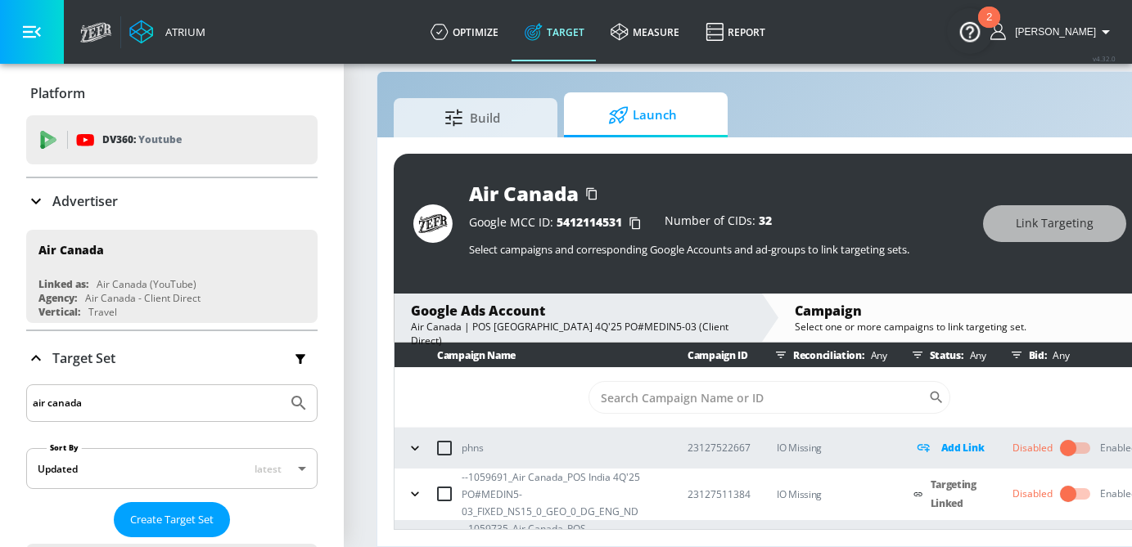
click at [108, 207] on p "Advertiser" at bounding box center [84, 201] width 65 height 18
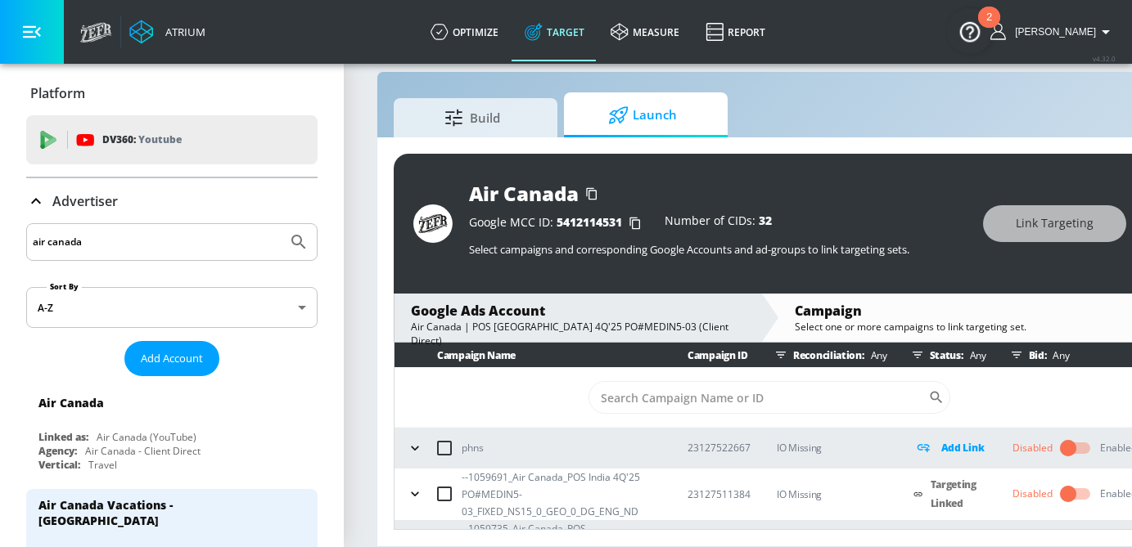
click at [107, 237] on input "air canada" at bounding box center [157, 242] width 248 height 21
click at [281, 224] on button "Submit Search" at bounding box center [299, 242] width 36 height 36
click at [84, 429] on div "Air Canada Linked as: Air Canada (YouTube) Agency: Air Canada - Client Direct V…" at bounding box center [171, 429] width 291 height 93
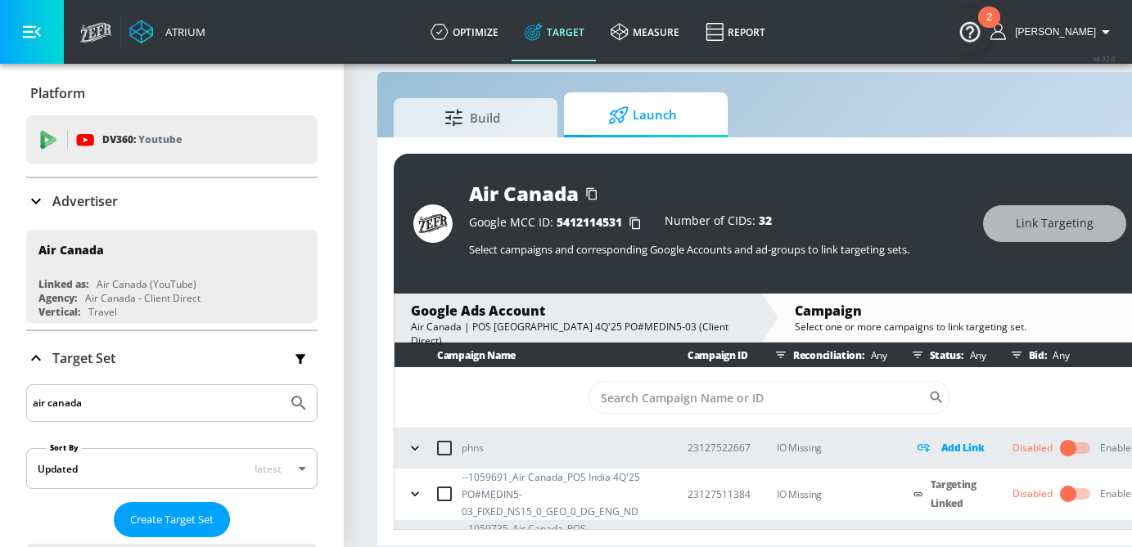
click at [124, 256] on div "air canada" at bounding box center [171, 242] width 291 height 38
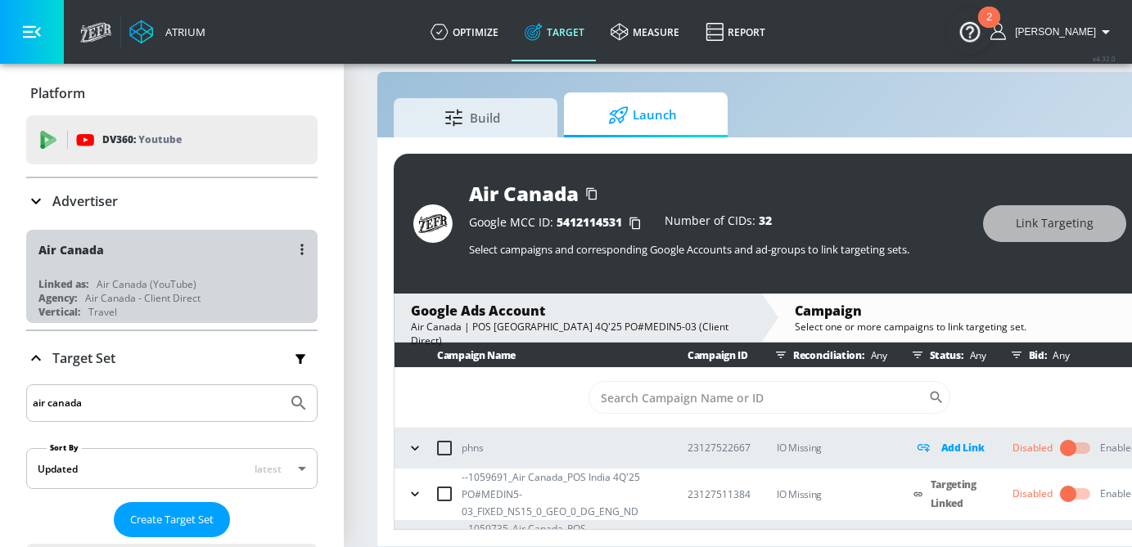
click at [122, 238] on div "Air Canada" at bounding box center [175, 249] width 275 height 39
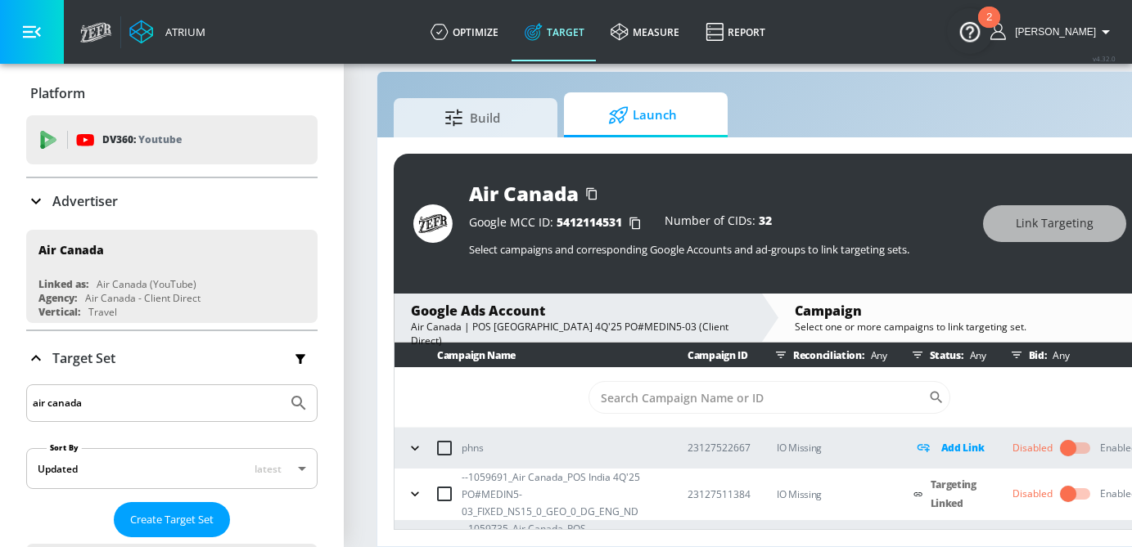
click at [520, 316] on div "Google Ads Account" at bounding box center [578, 311] width 334 height 18
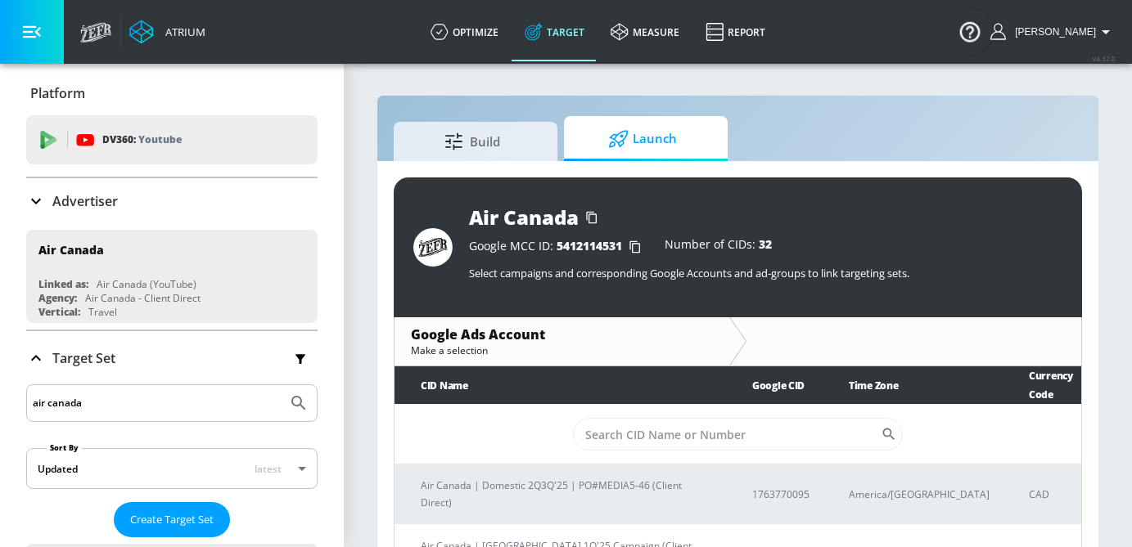
scroll to position [24, 0]
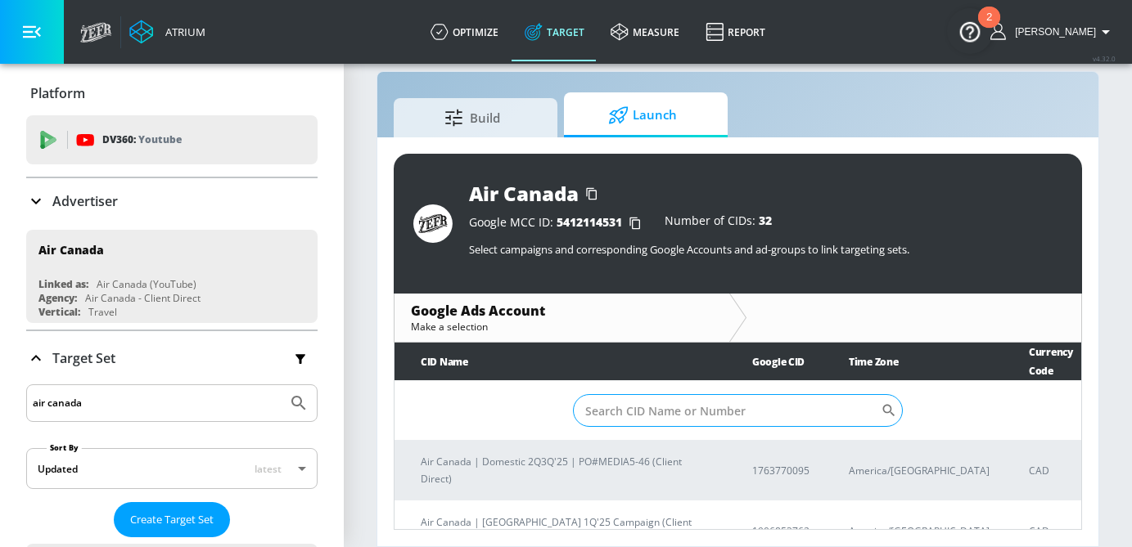
click at [696, 402] on input "Sort By" at bounding box center [727, 410] width 309 height 33
paste input "[PHONE_NUMBER]"
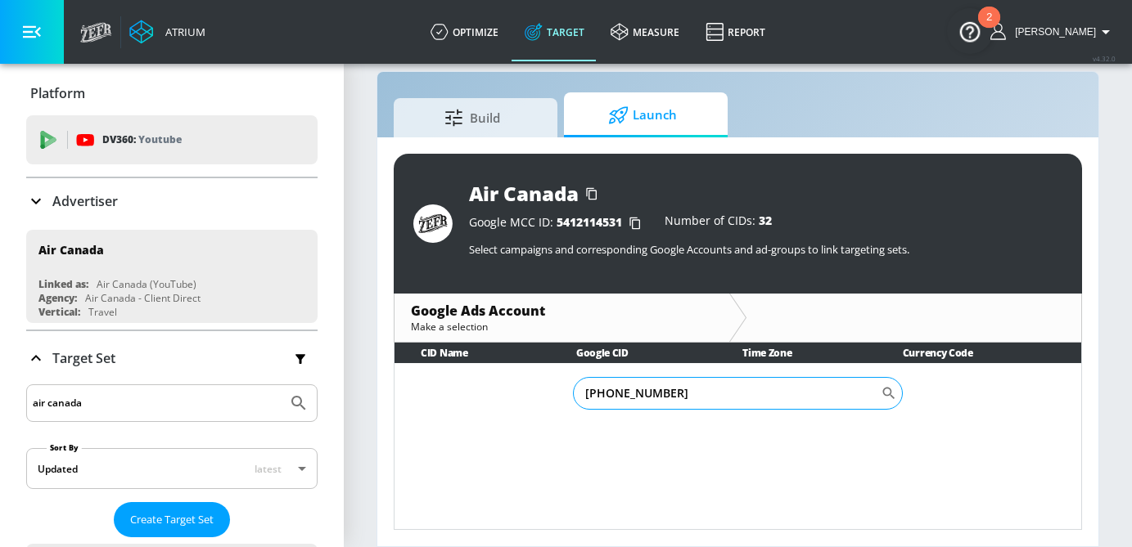
click at [633, 392] on input "[PHONE_NUMBER]" at bounding box center [727, 393] width 309 height 33
click at [608, 395] on input "796-6730176" at bounding box center [727, 393] width 309 height 33
type input "7966730176"
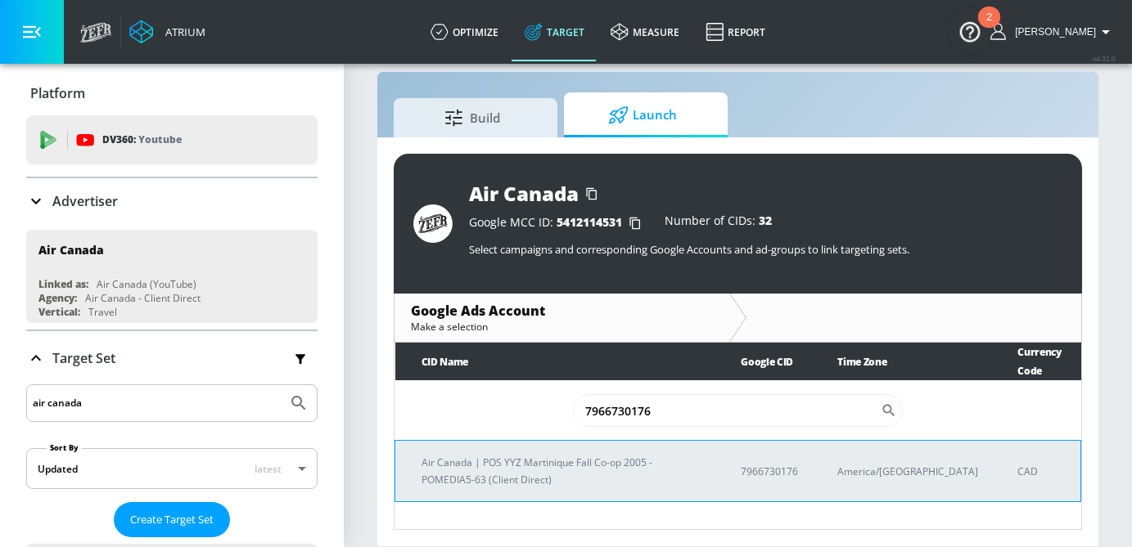
click at [539, 469] on p "Air Canada | POS YYZ Martinique Fall Co-op 2005 - POMEDIA5-63 (Client Direct)" at bounding box center [561, 471] width 280 height 34
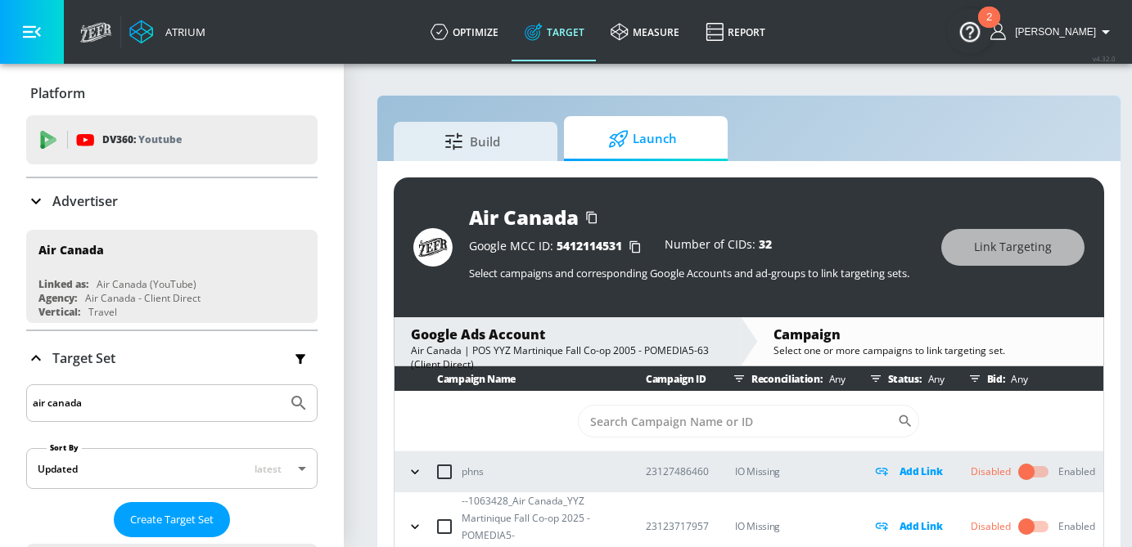
scroll to position [63, 0]
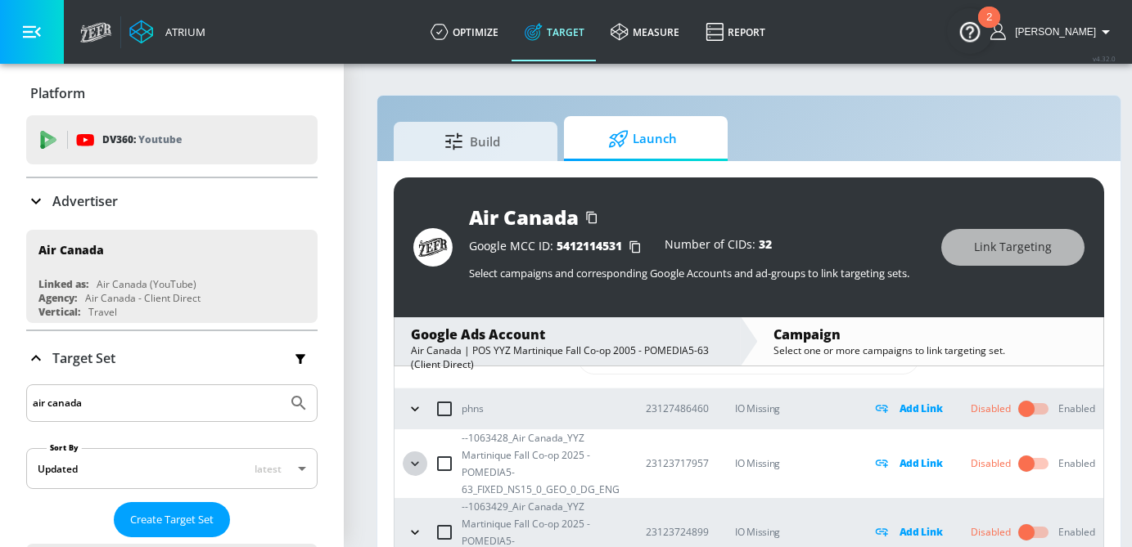
click at [411, 456] on icon "button" at bounding box center [415, 464] width 16 height 16
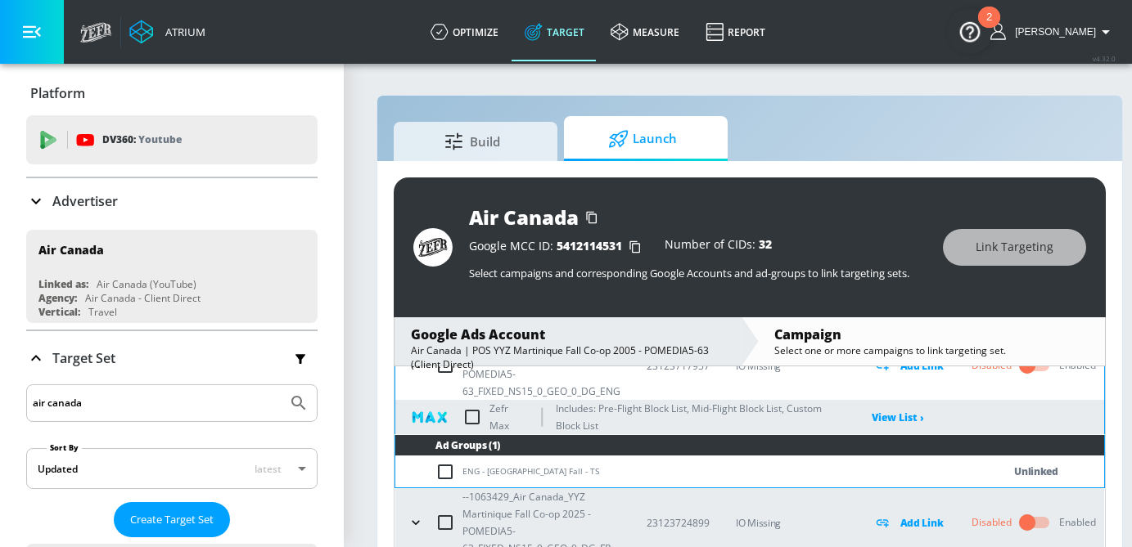
scroll to position [162, 0]
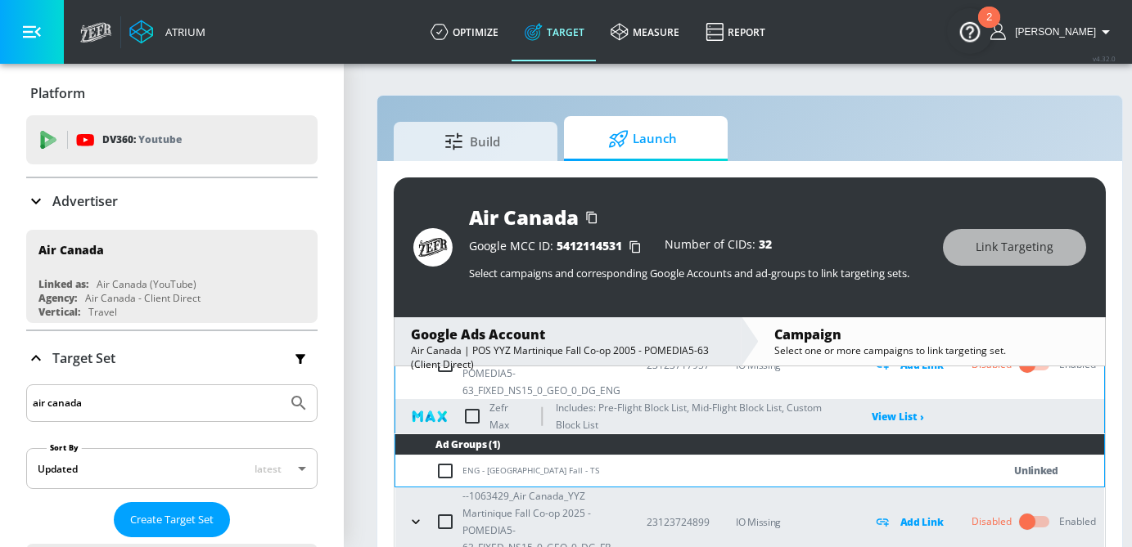
click at [440, 475] on input "checkbox" at bounding box center [448, 472] width 27 height 20
checkbox input "true"
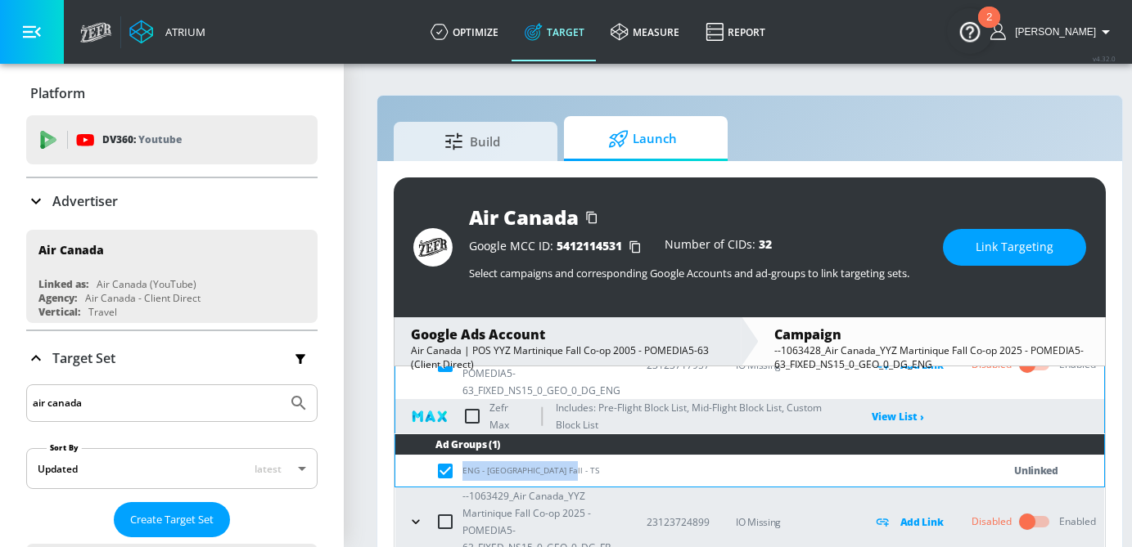
drag, startPoint x: 561, startPoint y: 471, endPoint x: 457, endPoint y: 471, distance: 103.9
click at [457, 471] on td "ENG - [GEOGRAPHIC_DATA] Fall - TS" at bounding box center [682, 471] width 574 height 32
copy td "ENG - [GEOGRAPHIC_DATA] Fall - TS"
click at [981, 245] on span "Link Targeting" at bounding box center [1014, 247] width 78 height 20
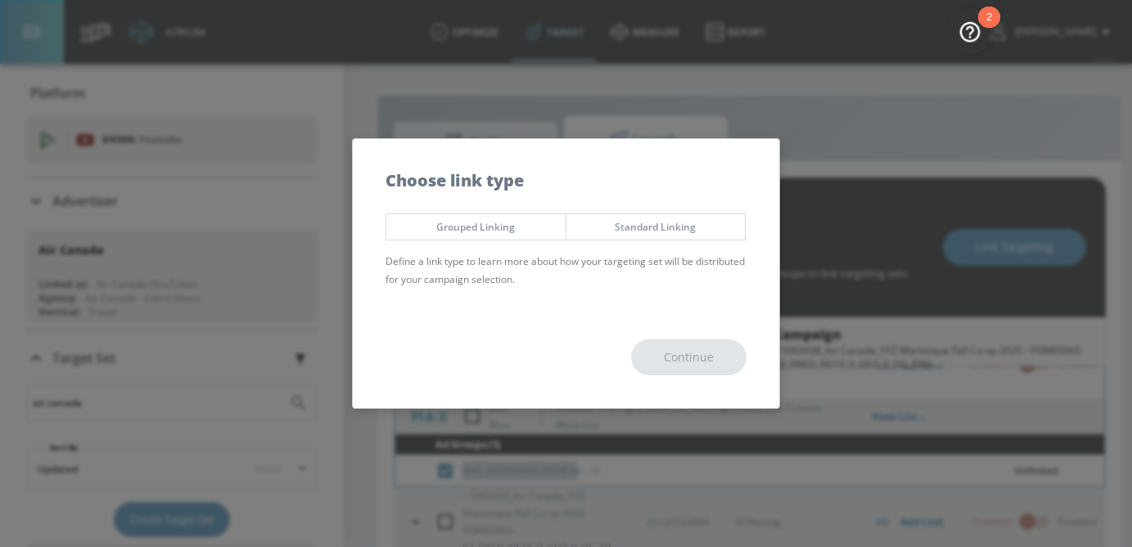
click at [640, 229] on span "Standard Linking" at bounding box center [656, 226] width 155 height 17
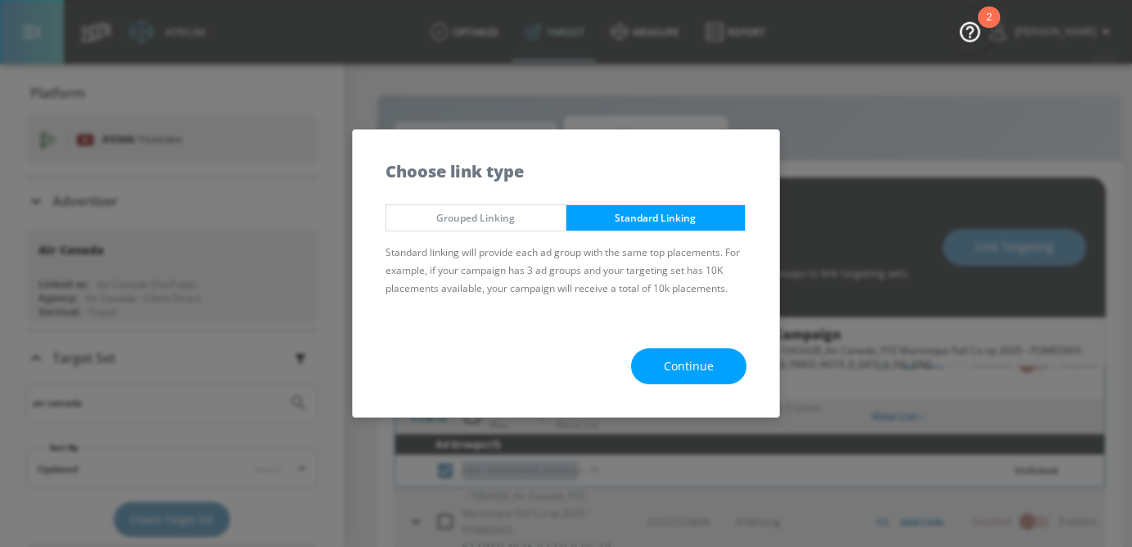
click at [689, 360] on span "Continue" at bounding box center [689, 367] width 50 height 20
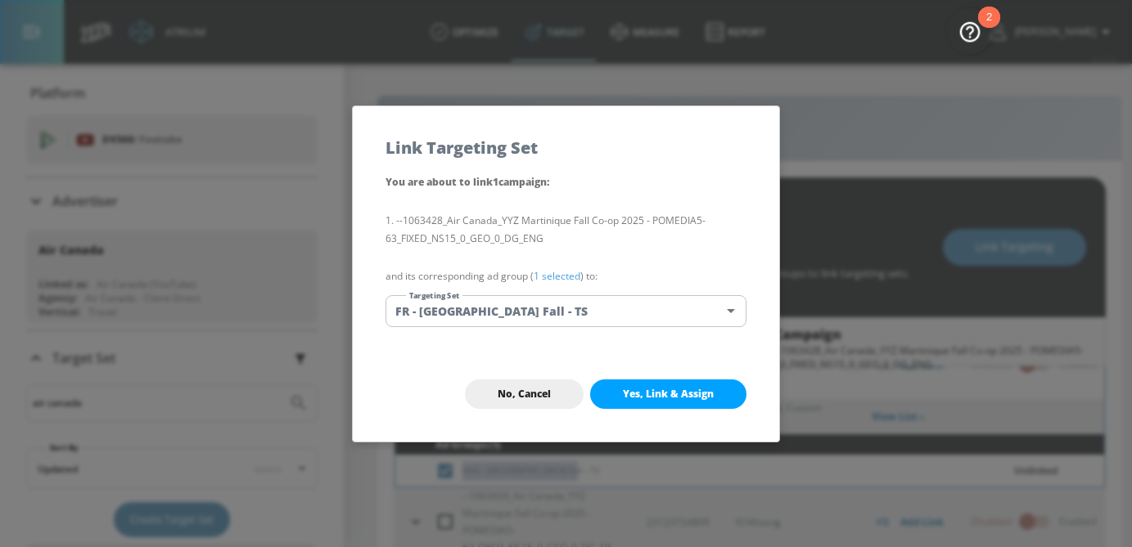
click at [584, 313] on body "Atrium optimize Target measure Report optimize Target measure Report v 4.32.0 […" at bounding box center [566, 285] width 1132 height 571
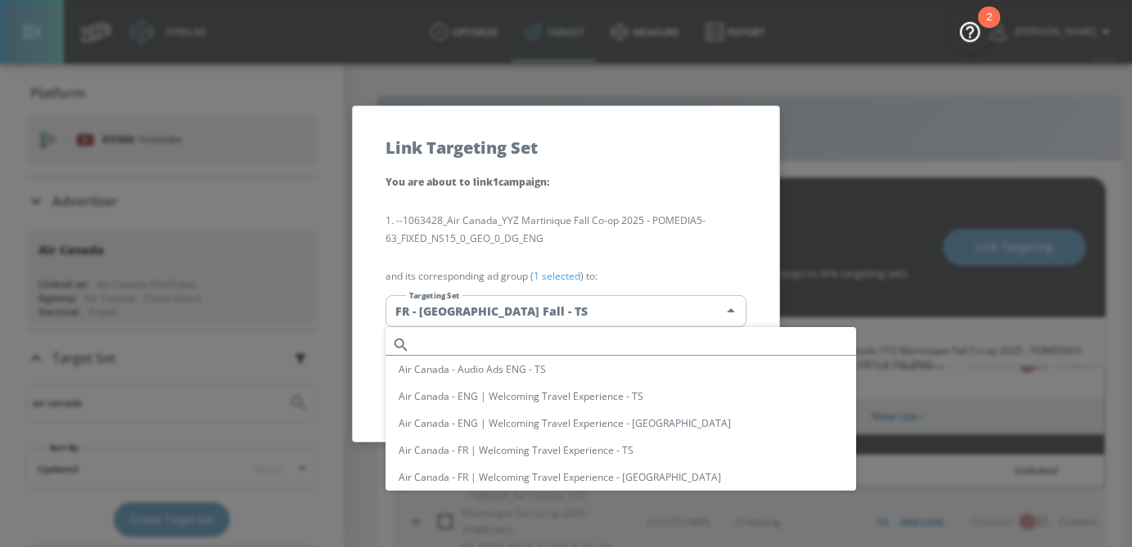
scroll to position [1716, 0]
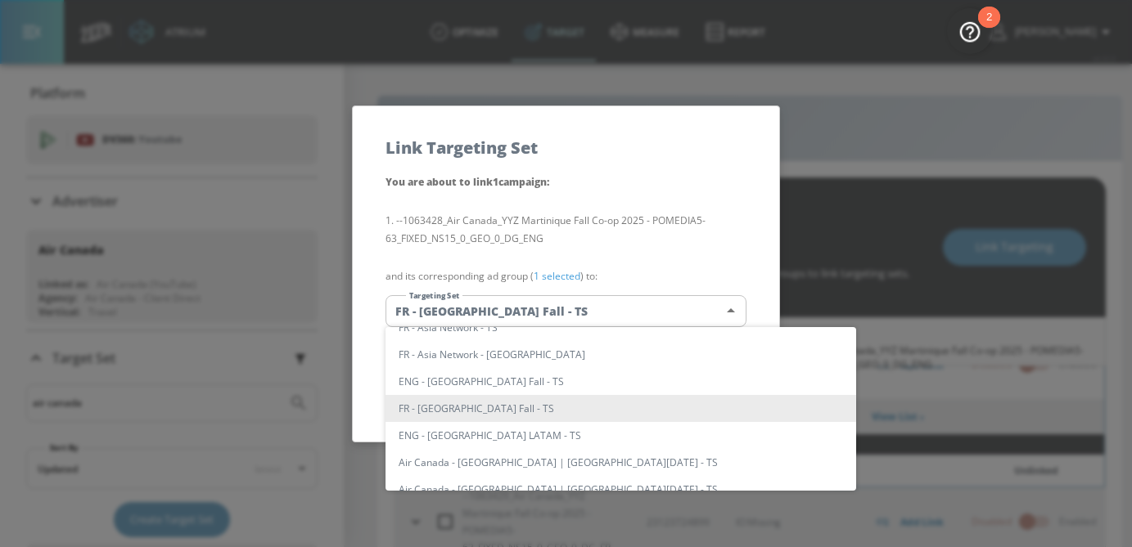
click at [558, 381] on li "ENG - [GEOGRAPHIC_DATA] Fall - TS" at bounding box center [620, 381] width 471 height 27
type input "41ec8b96-23c7-4d18-b69d-aeeae6d978d8"
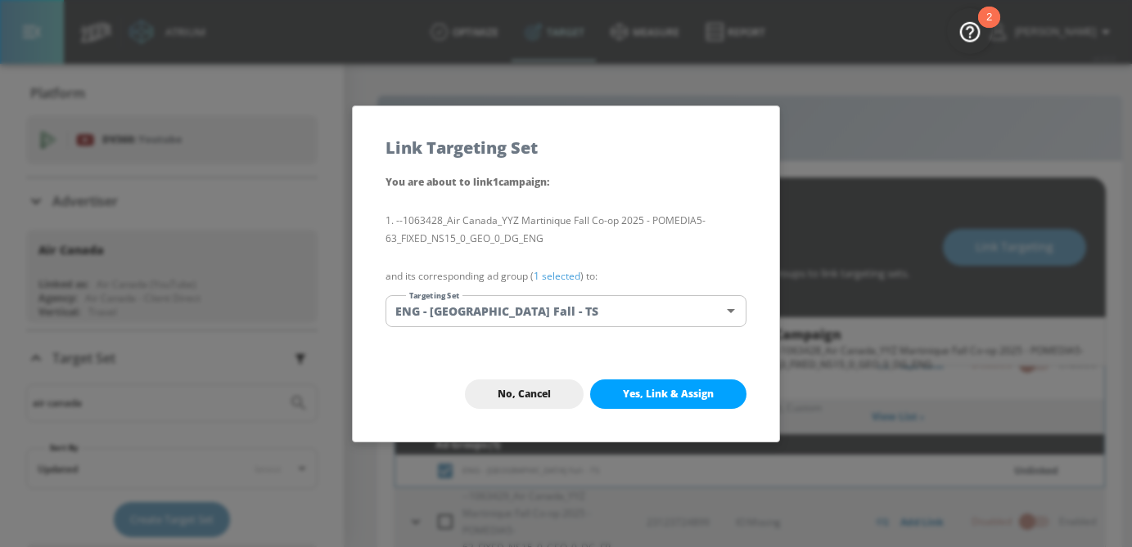
click at [562, 274] on link "1 selected" at bounding box center [557, 276] width 47 height 14
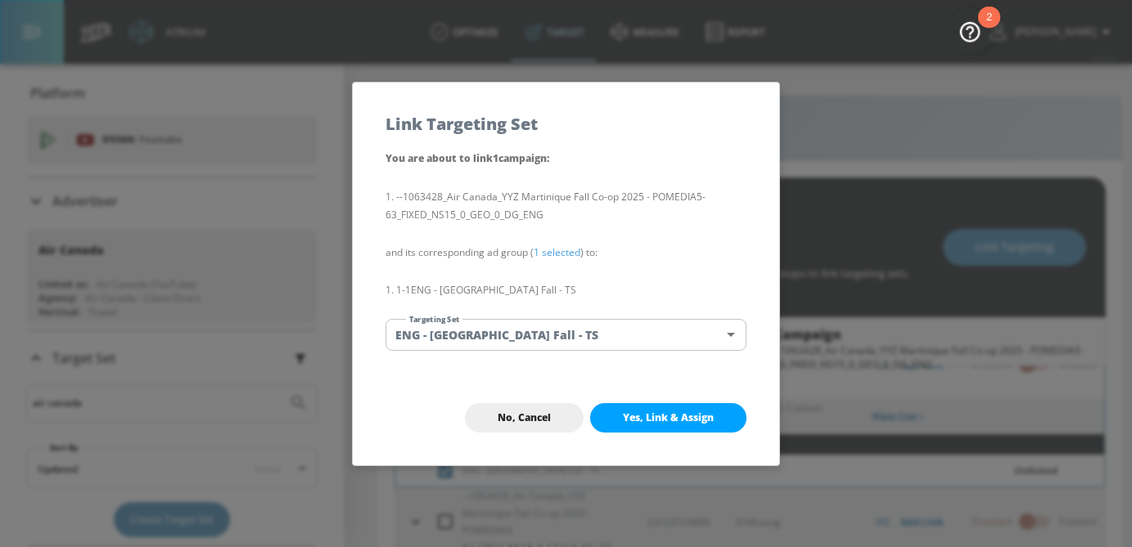
click at [651, 417] on span "Yes, Link & Assign" at bounding box center [668, 418] width 91 height 13
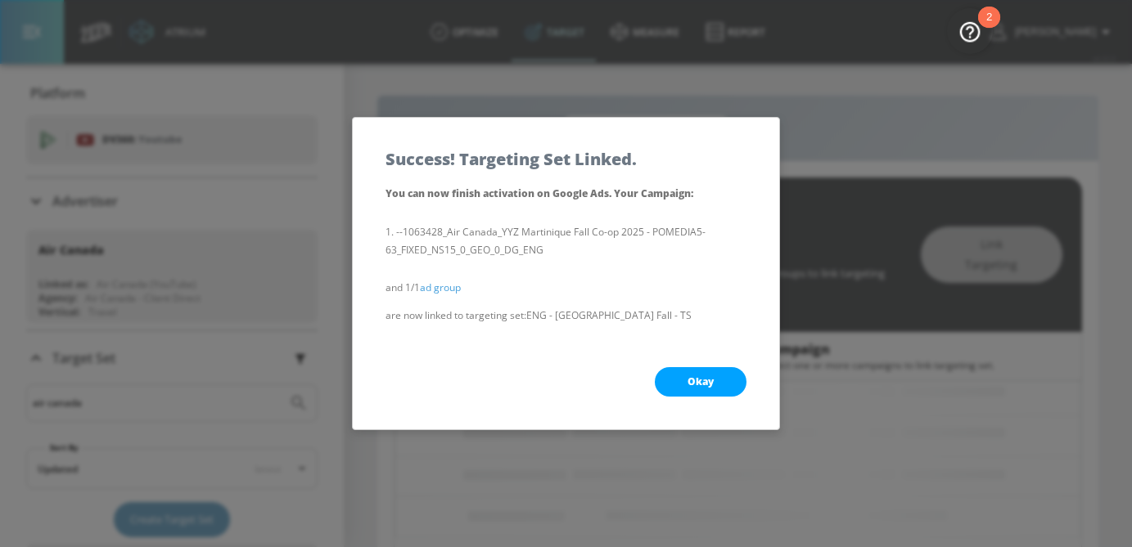
click at [688, 390] on button "Okay" at bounding box center [701, 381] width 92 height 29
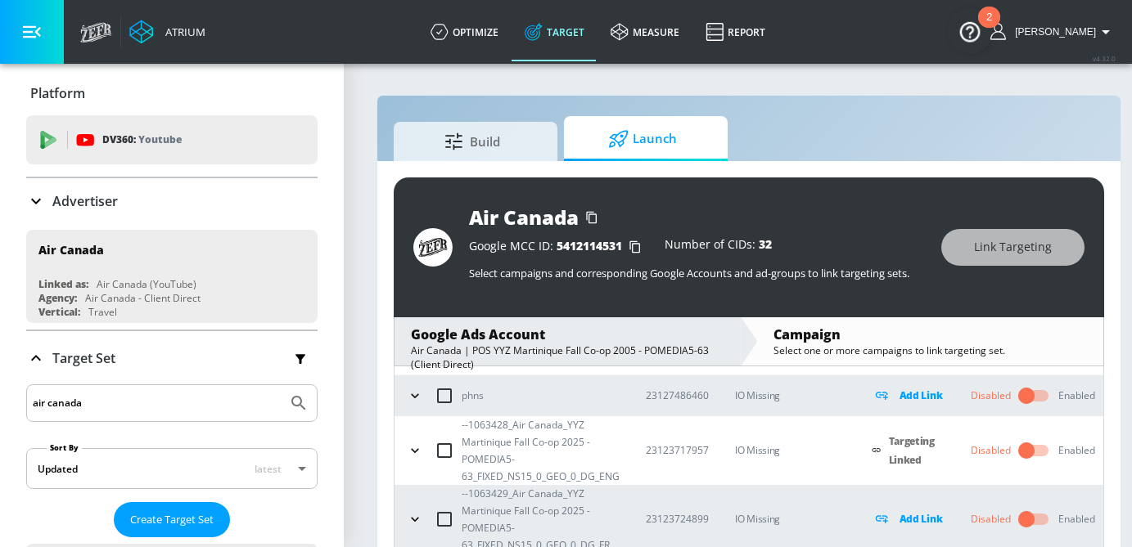
scroll to position [24, 0]
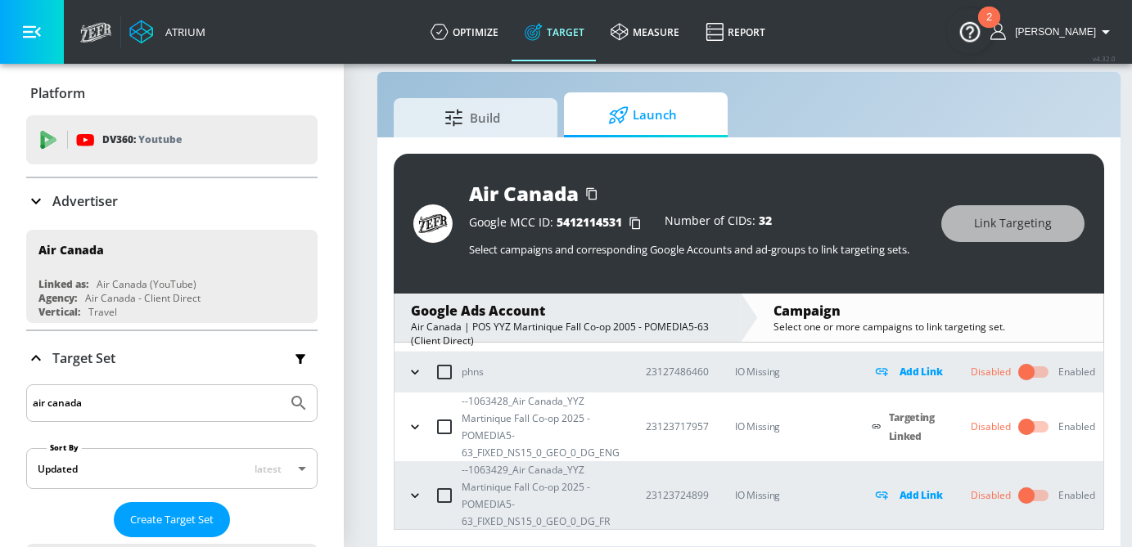
click at [404, 503] on div "--1063429_Air Canada_YYZ Martinique Fall Co-op 2025 - POMEDIA5-63_FIXED_NS15_0_…" at bounding box center [511, 496] width 217 height 69
click at [413, 489] on icon "button" at bounding box center [415, 496] width 16 height 16
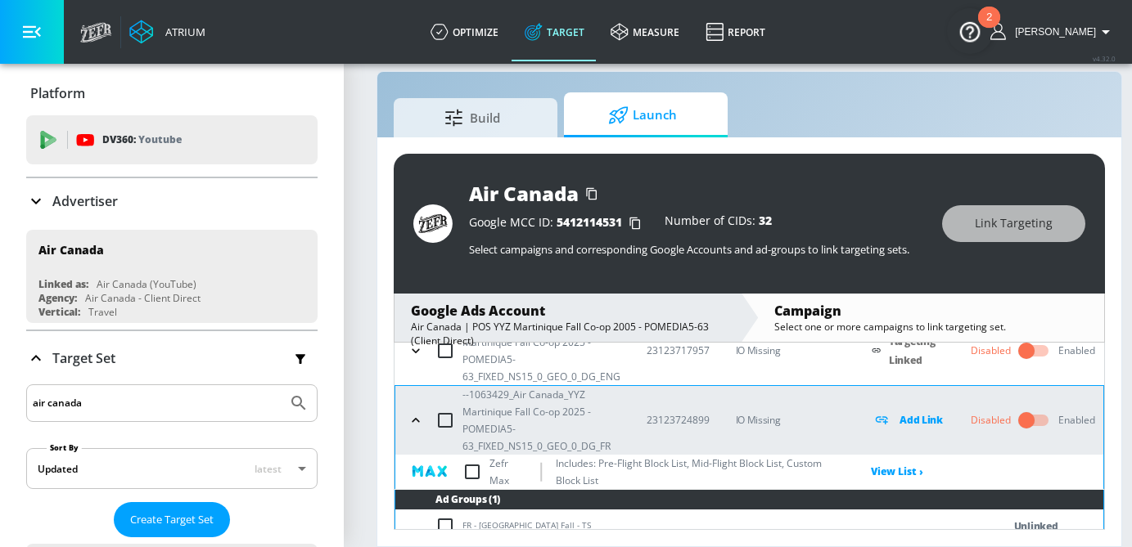
scroll to position [166, 0]
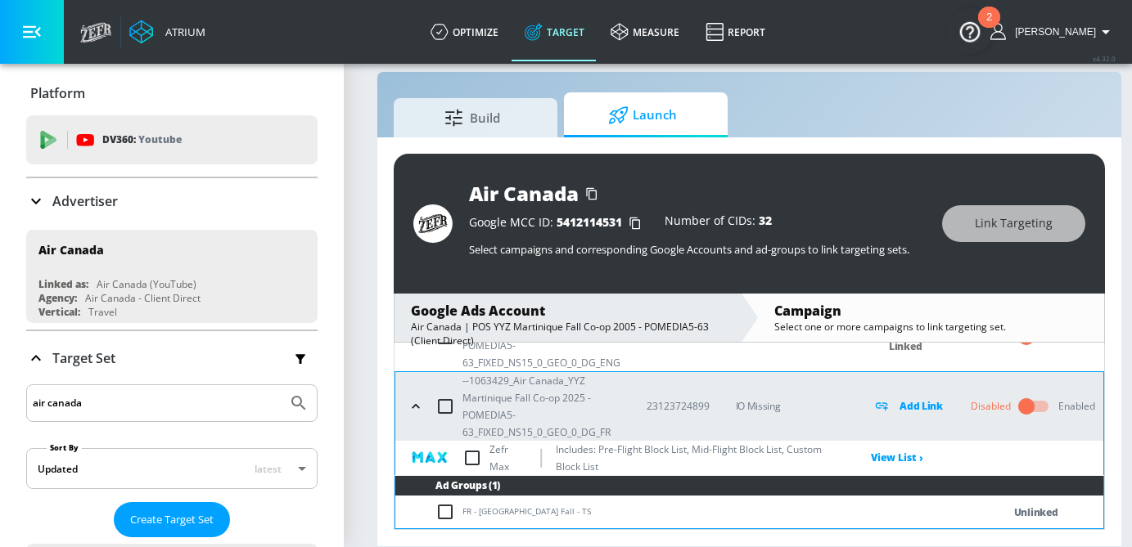
click at [444, 512] on input "checkbox" at bounding box center [448, 512] width 27 height 20
checkbox input "true"
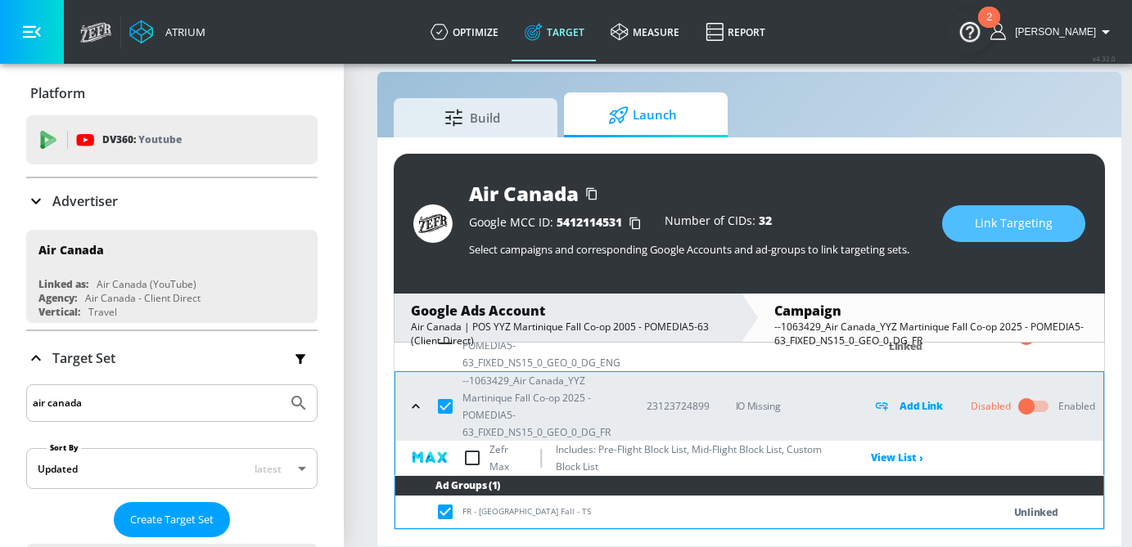
click at [1027, 234] on button "Link Targeting" at bounding box center [1013, 223] width 143 height 37
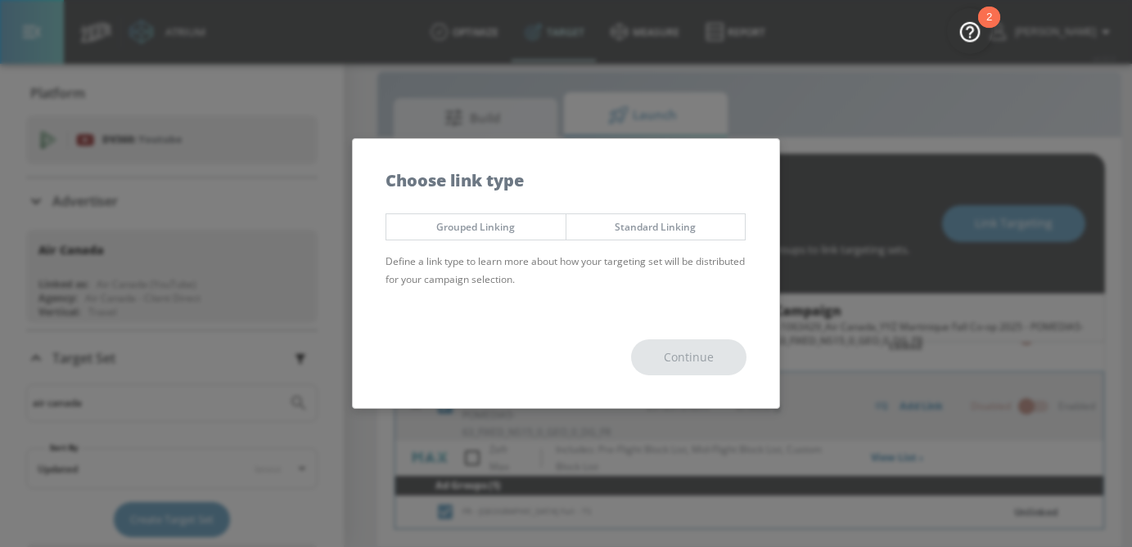
click at [671, 214] on button "Standard Linking" at bounding box center [655, 227] width 181 height 27
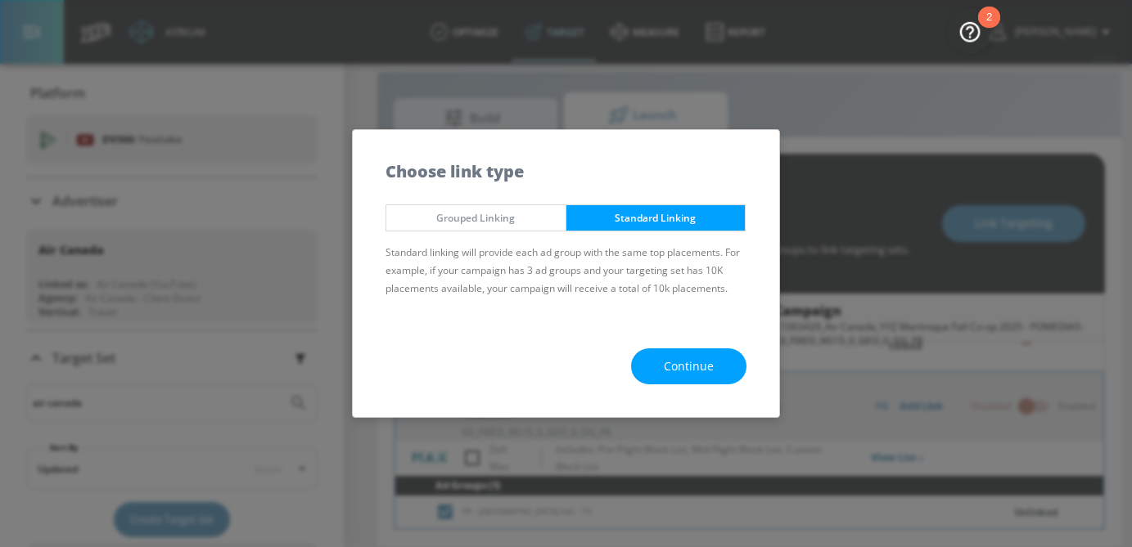
click at [716, 381] on button "Continue" at bounding box center [688, 367] width 115 height 37
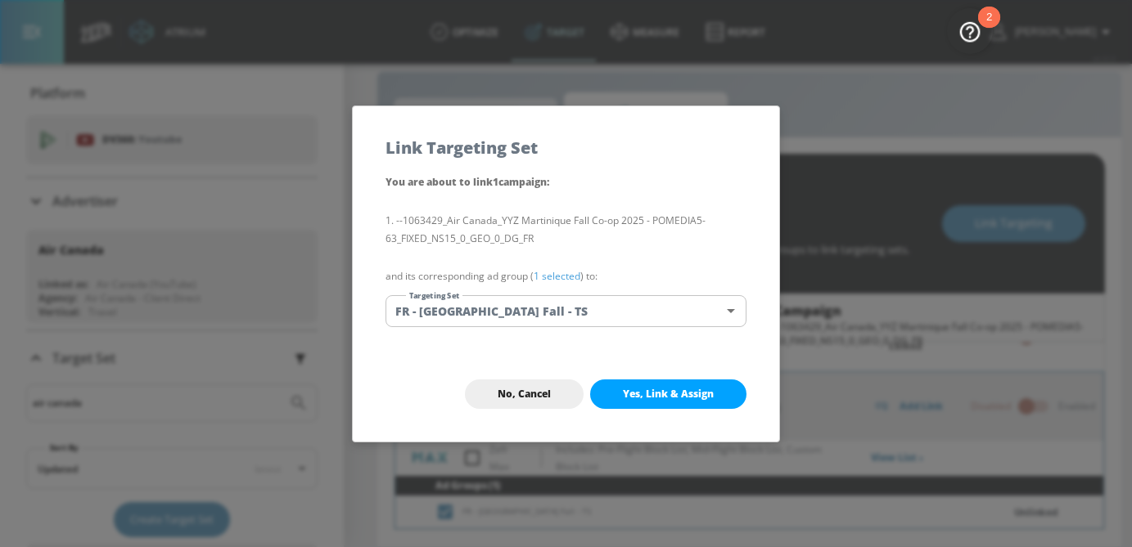
click at [567, 281] on link "1 selected" at bounding box center [557, 276] width 47 height 14
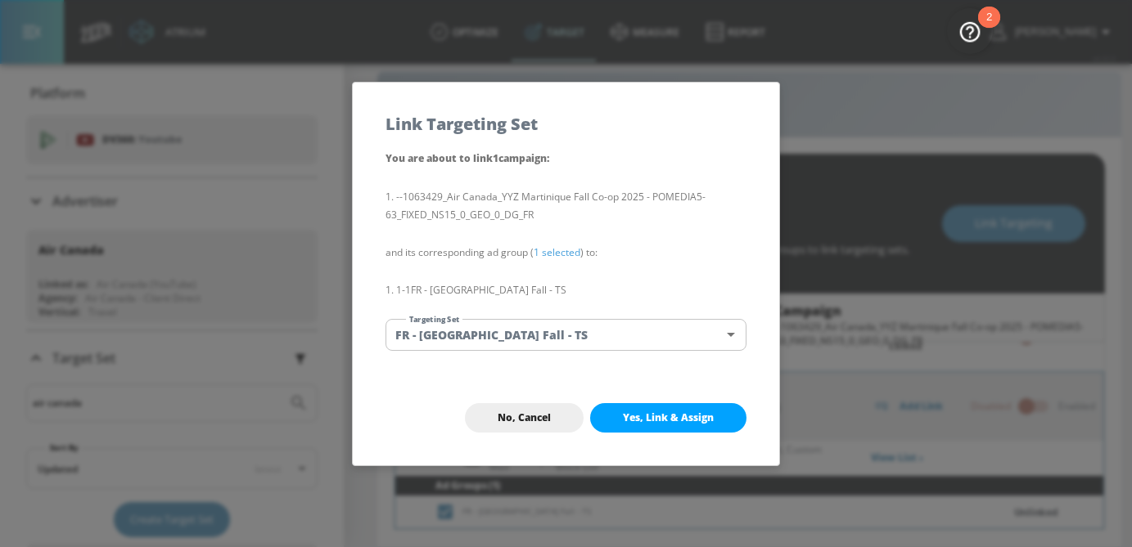
click at [690, 424] on span "Yes, Link & Assign" at bounding box center [668, 418] width 91 height 13
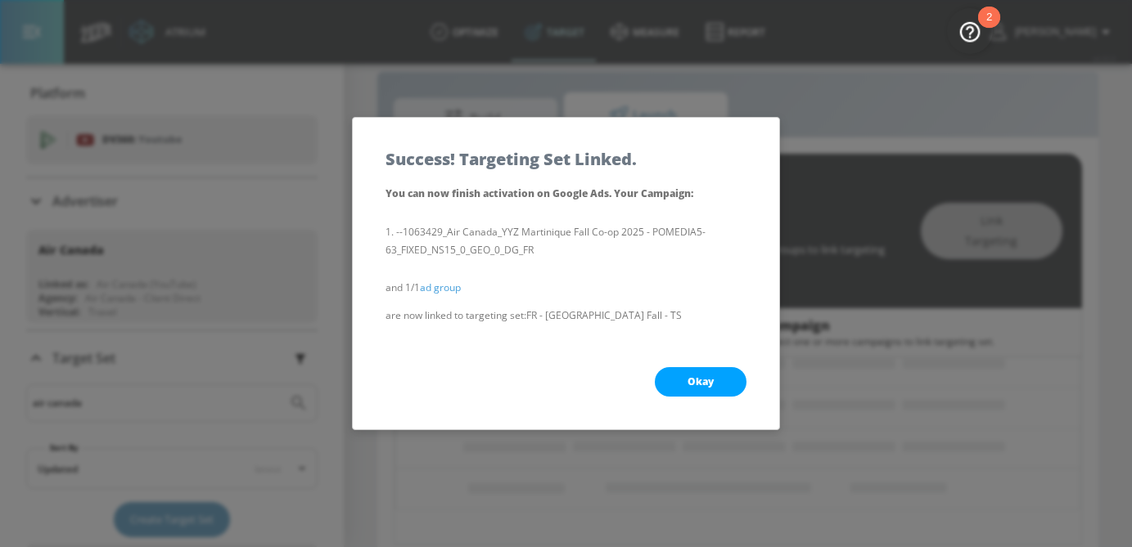
click at [695, 384] on span "Okay" at bounding box center [700, 382] width 26 height 13
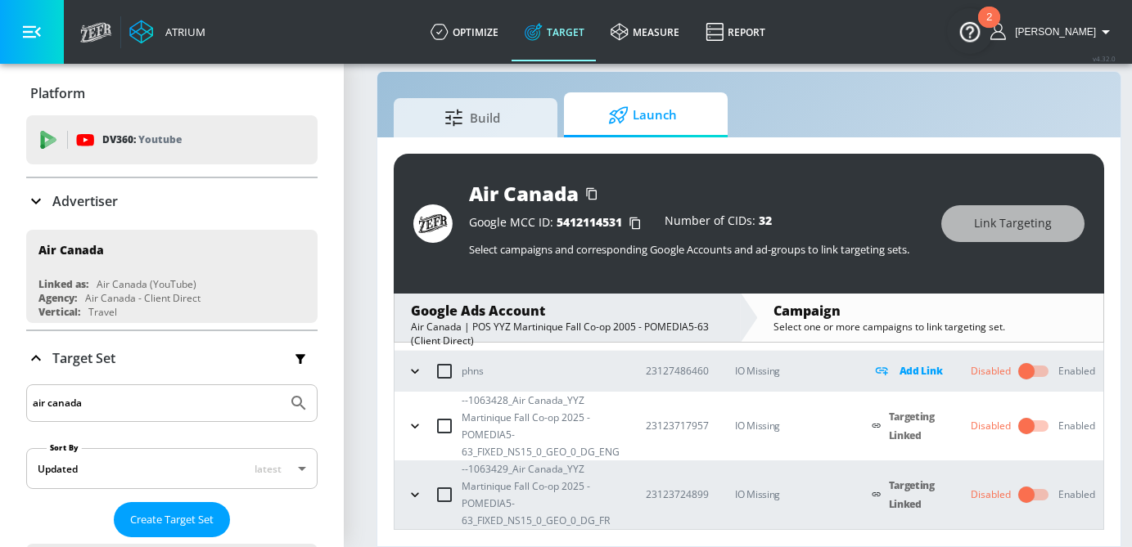
scroll to position [76, 0]
